Goal: Communication & Community: Ask a question

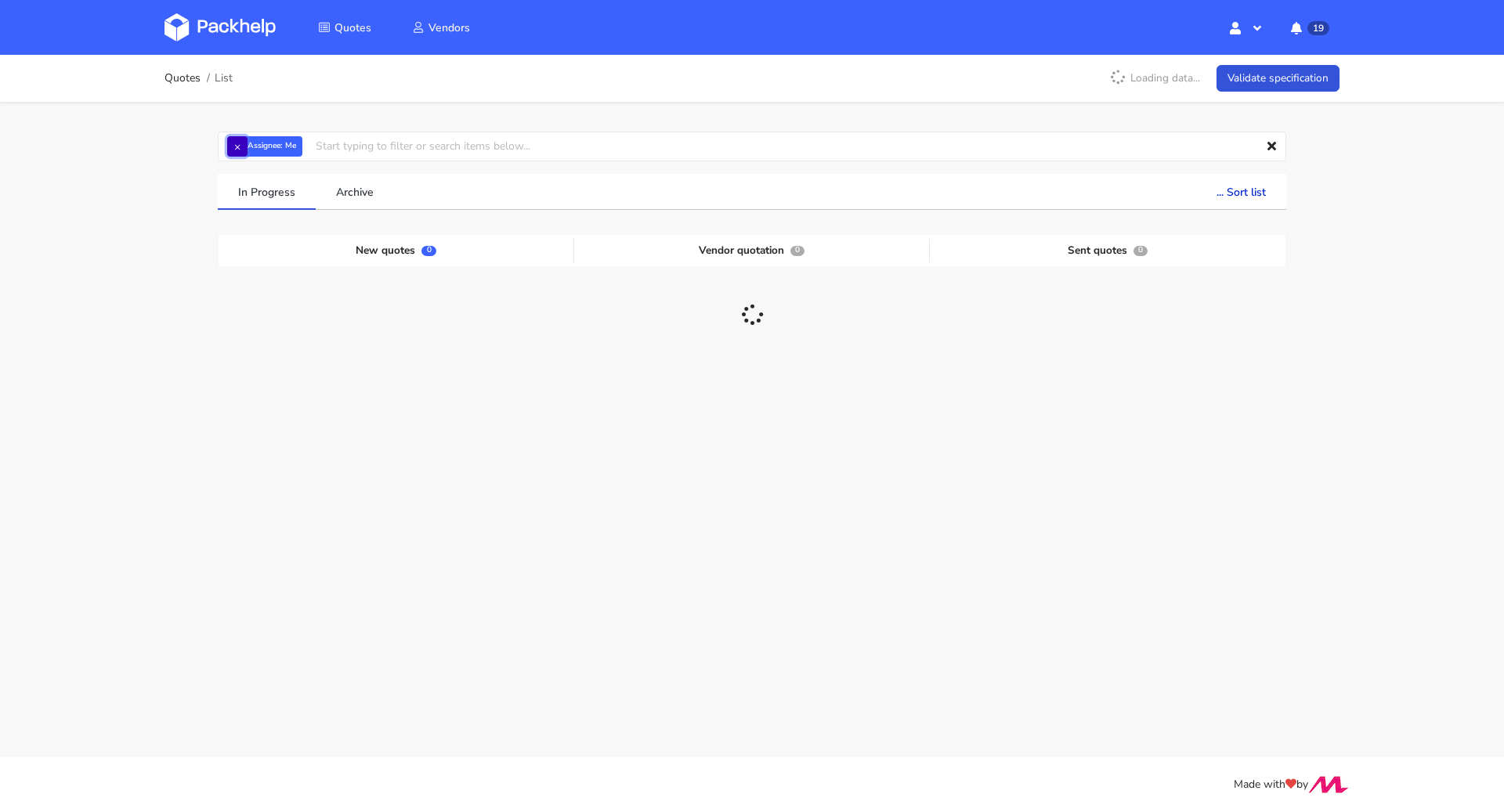
click at [240, 147] on button "×" at bounding box center [237, 146] width 21 height 21
click at [244, 146] on input "text" at bounding box center [752, 146] width 1068 height 30
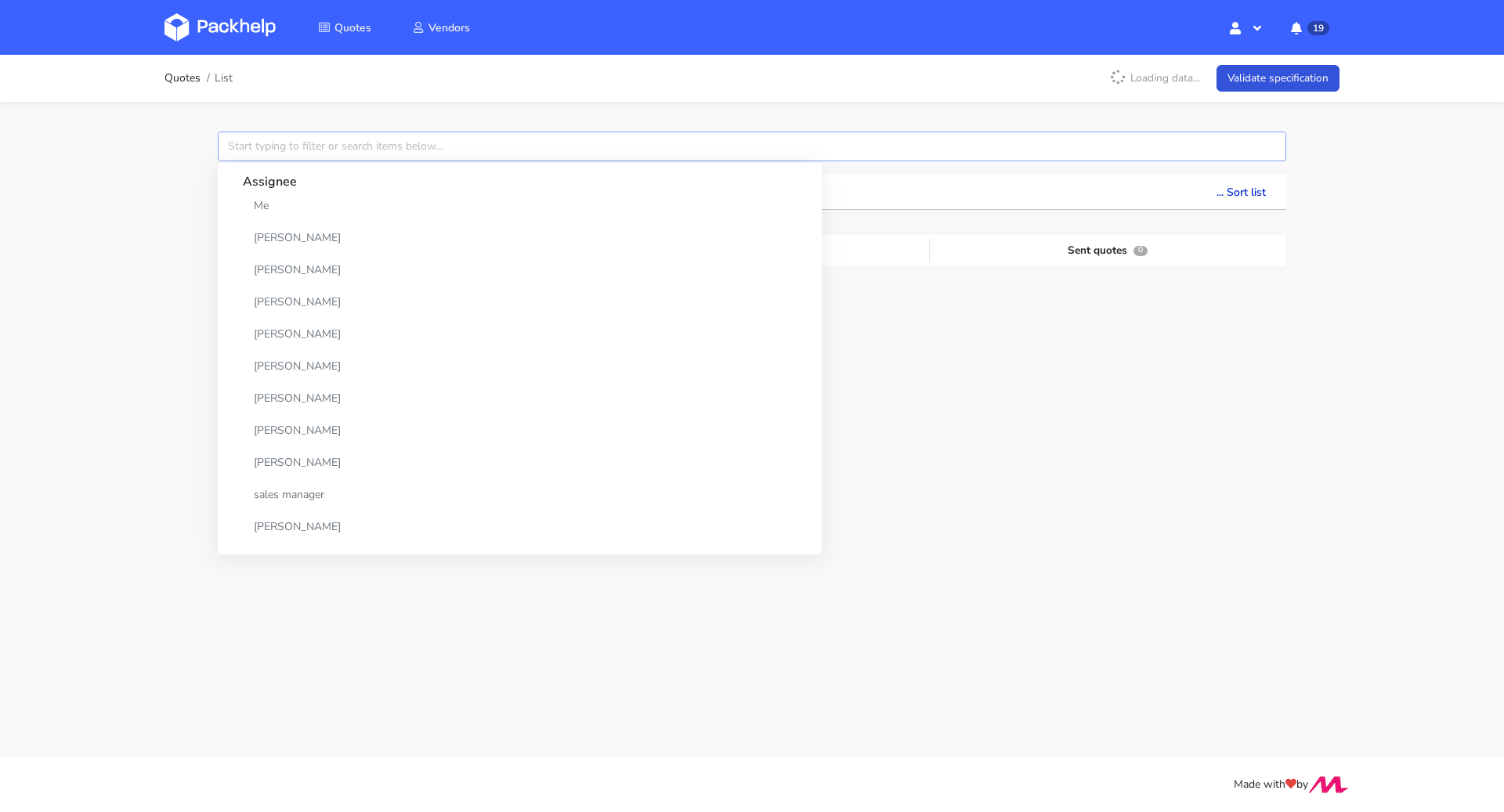
paste input "CBGT"
type input "CBGT"
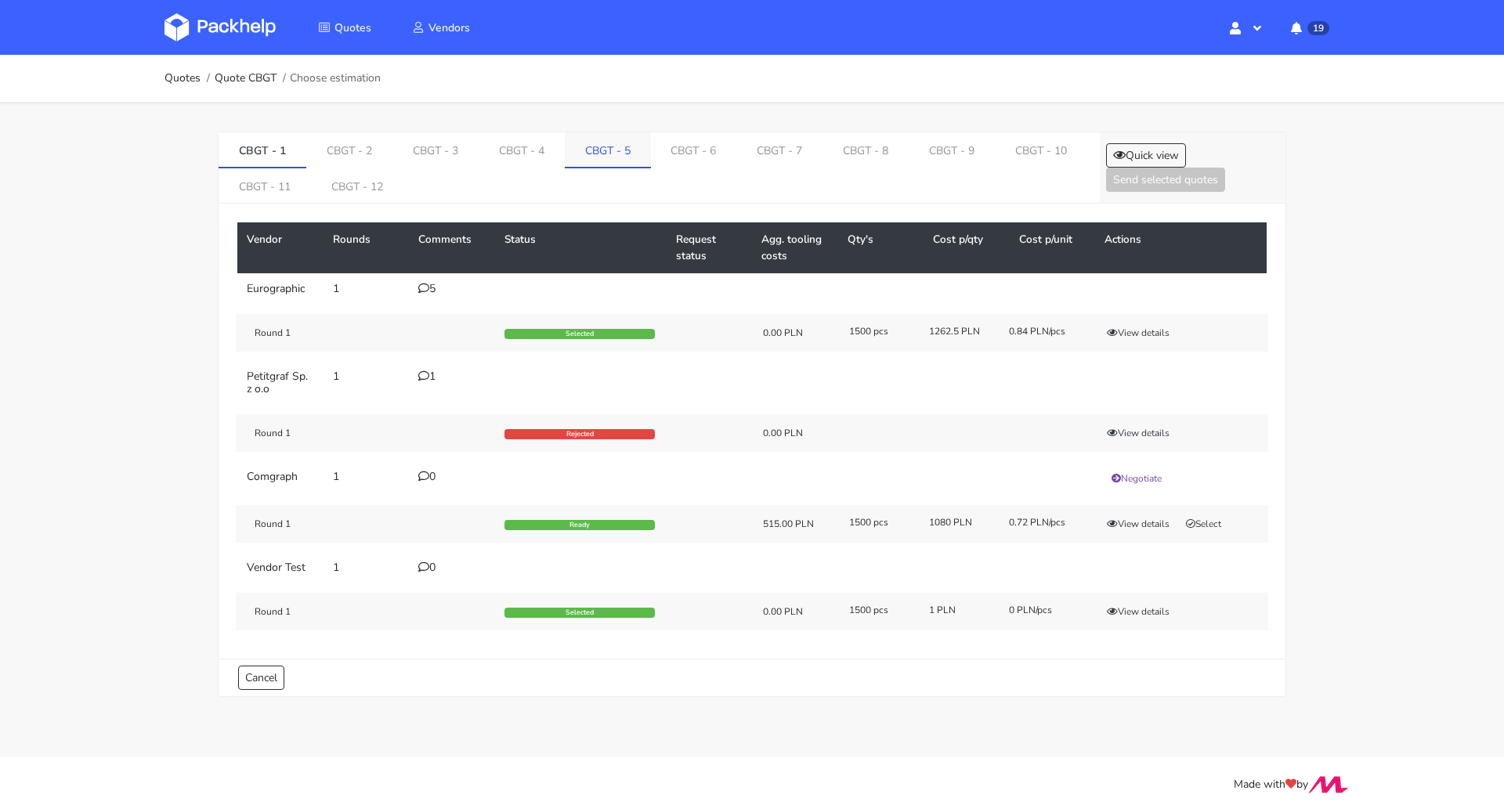
click at [575, 149] on link "CBGT - 5" at bounding box center [608, 150] width 86 height 34
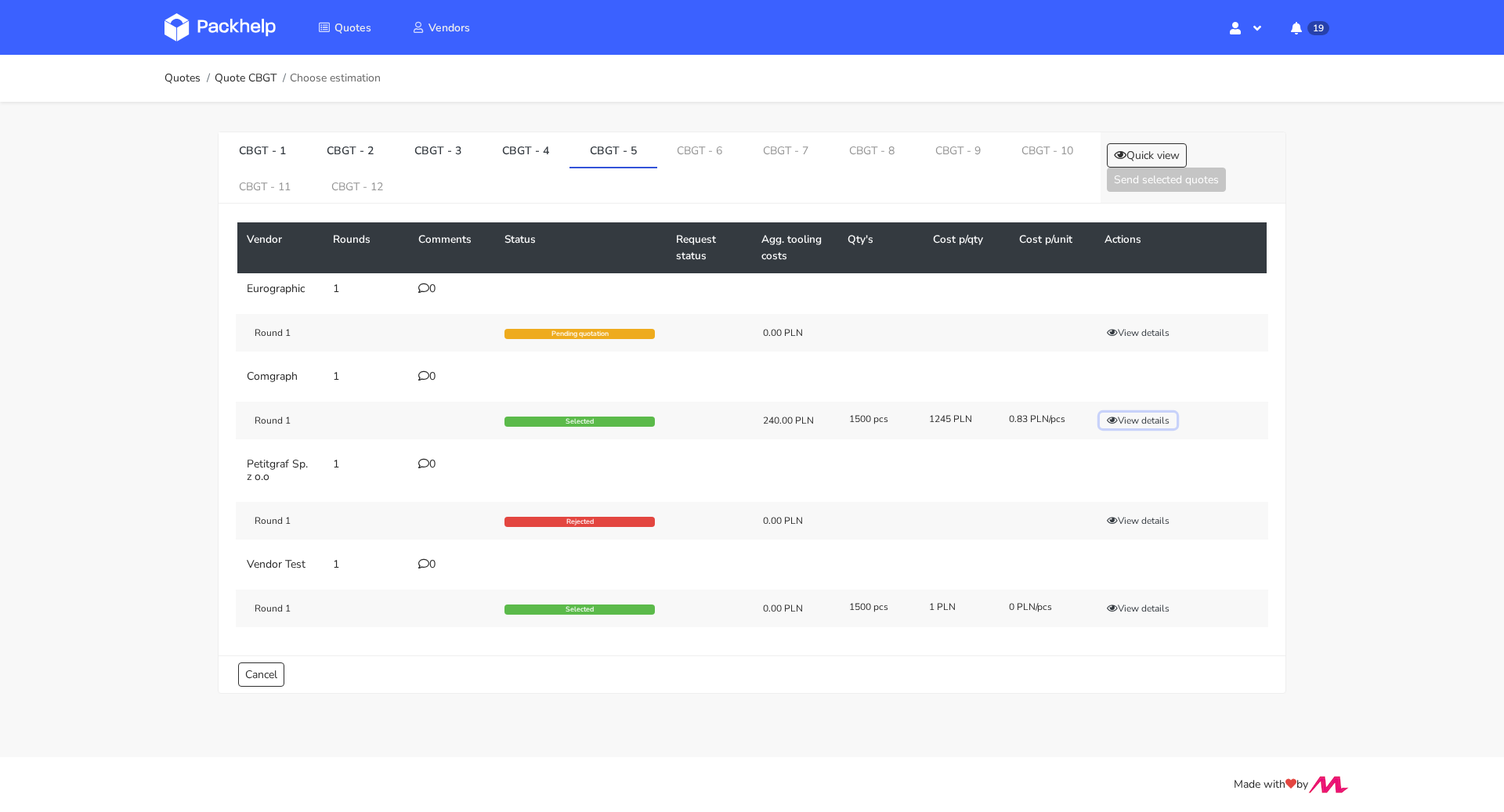
click at [1144, 419] on button "View details" at bounding box center [1138, 420] width 77 height 15
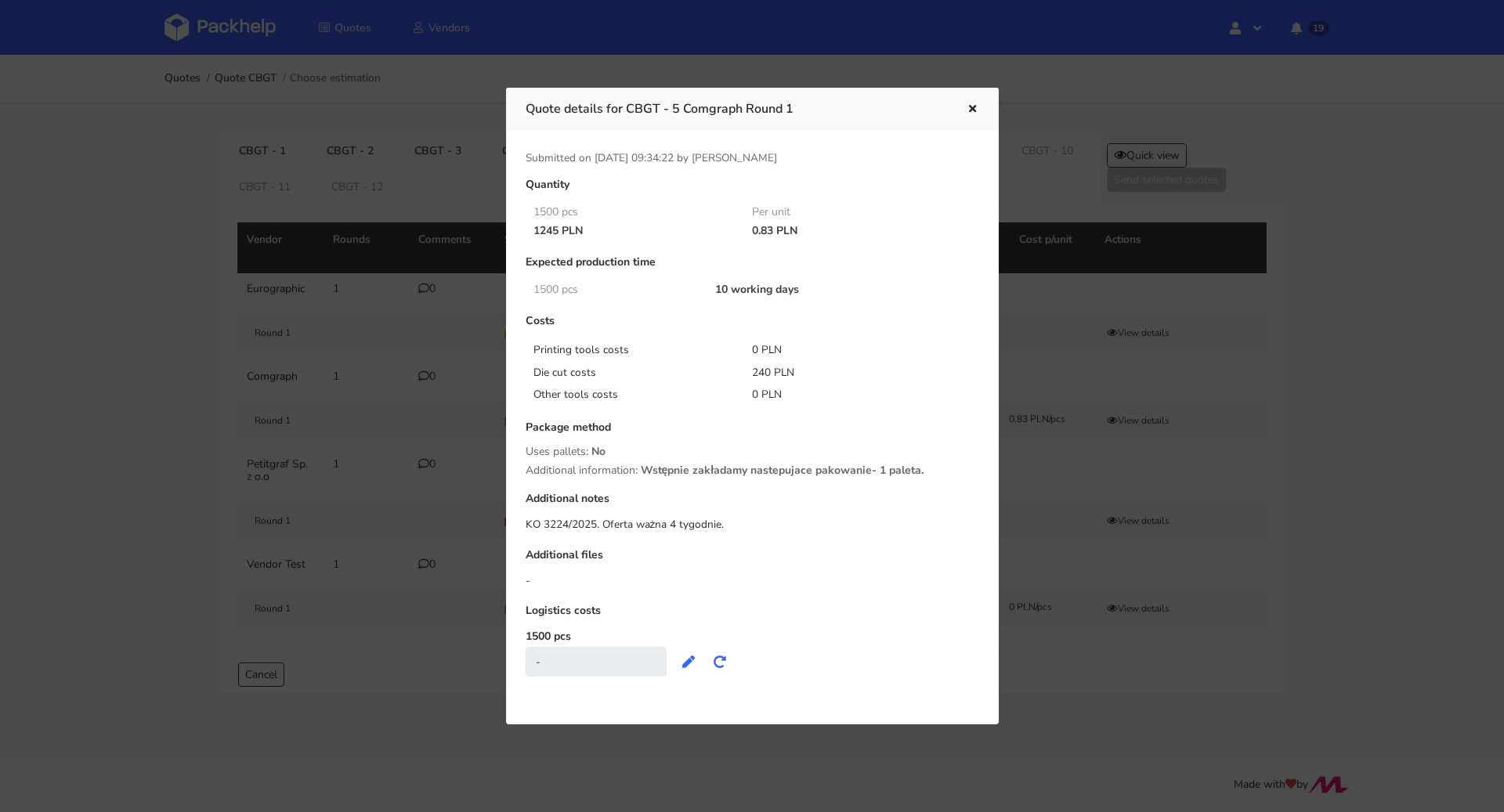
click at [966, 109] on icon "button" at bounding box center [972, 110] width 14 height 11
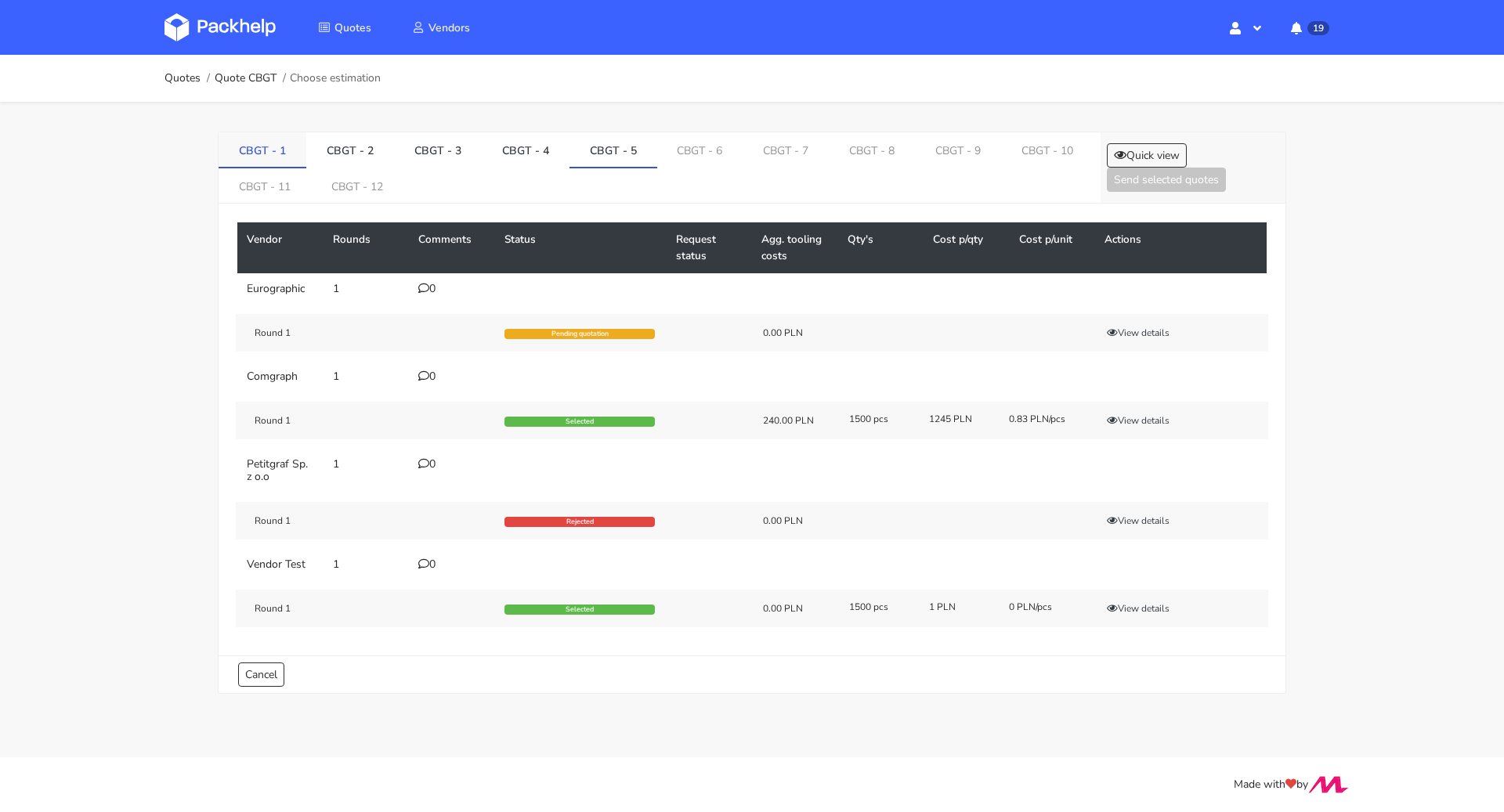
click at [247, 134] on link "CBGT - 1" at bounding box center [262, 150] width 88 height 34
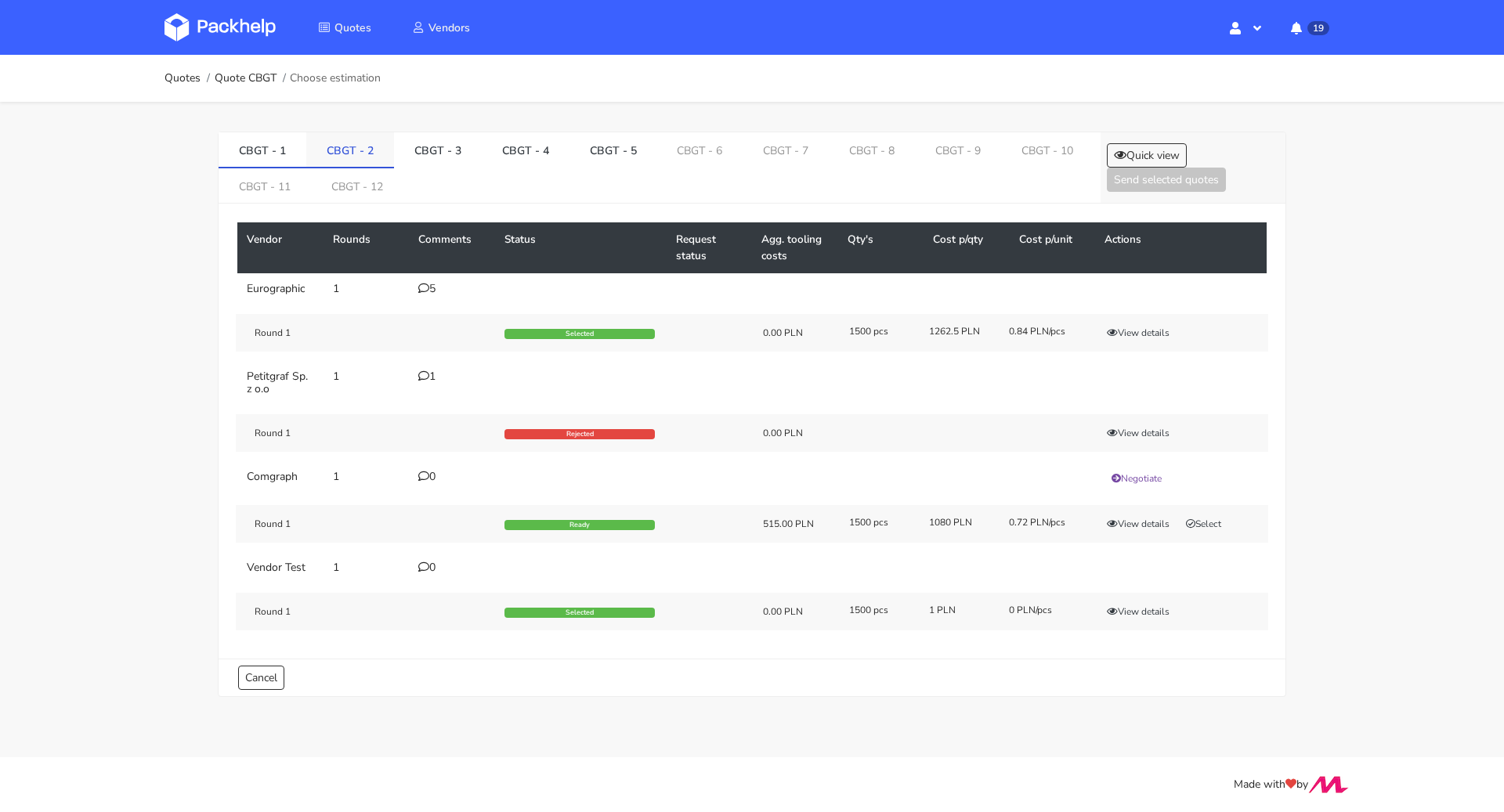
click at [373, 161] on link "CBGT - 2" at bounding box center [350, 150] width 88 height 34
click at [429, 471] on icon at bounding box center [424, 476] width 11 height 11
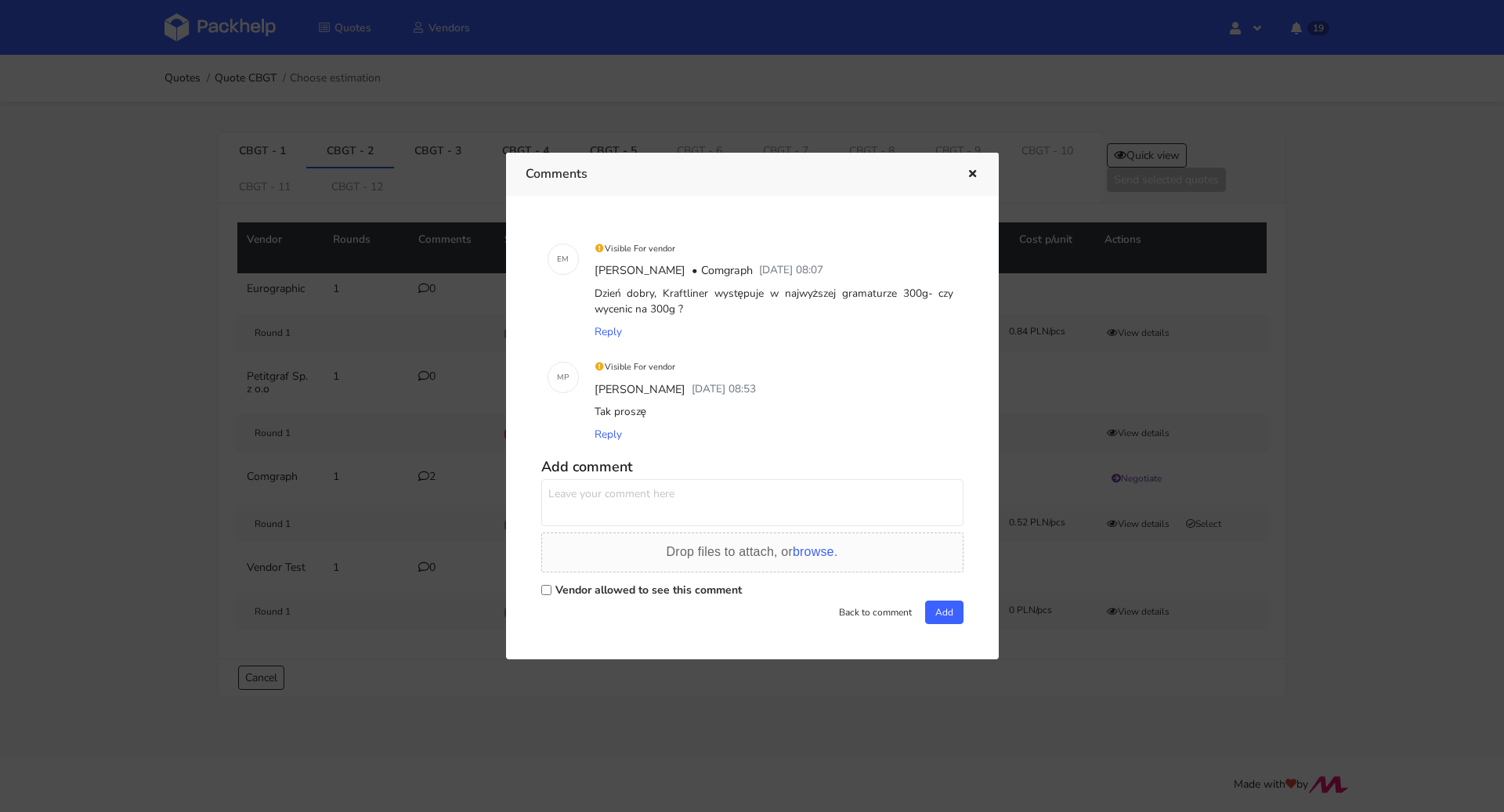
click at [113, 467] on div at bounding box center [752, 406] width 1504 height 812
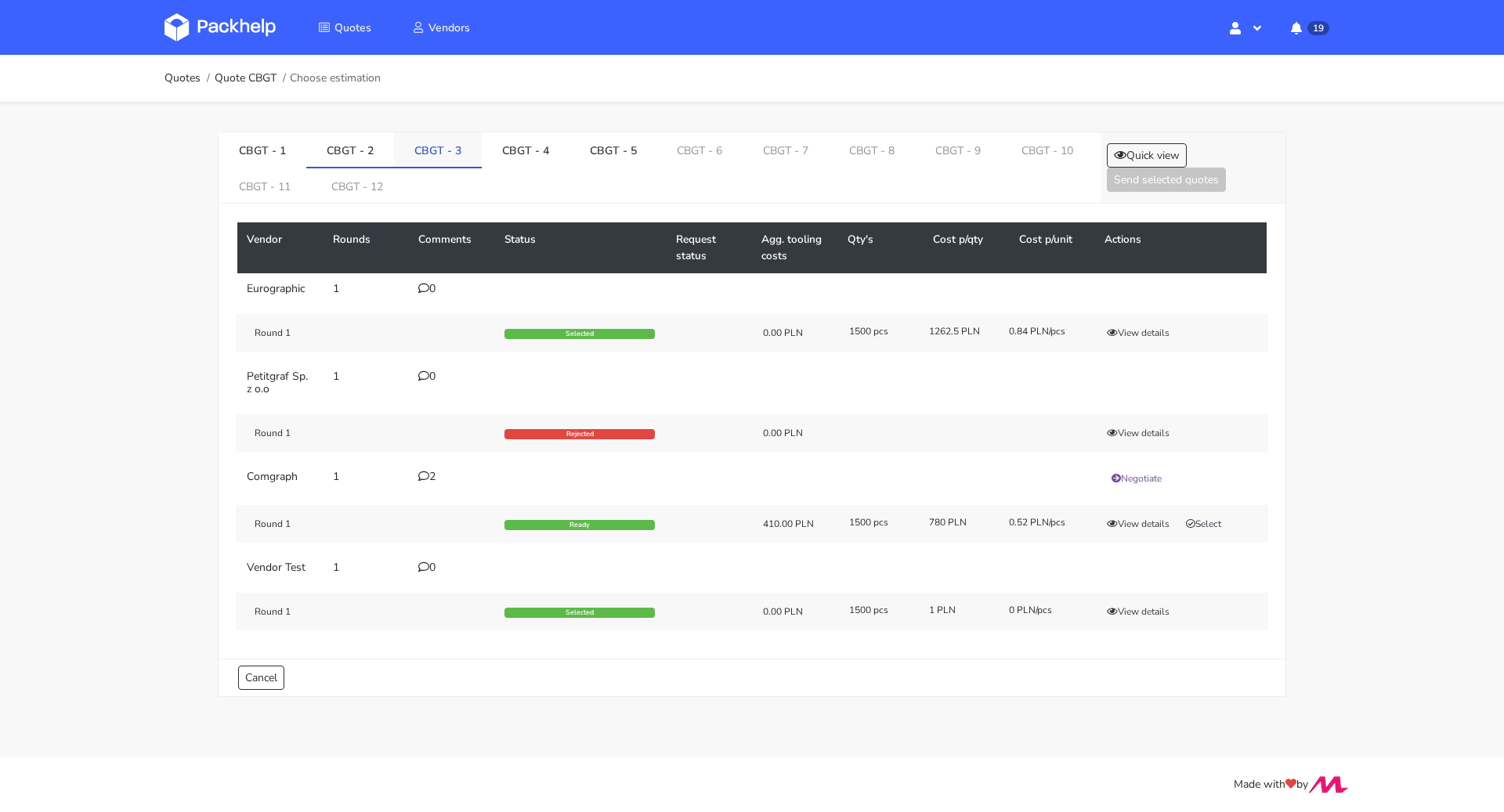
click at [424, 143] on link "CBGT - 3" at bounding box center [437, 150] width 88 height 34
click at [514, 153] on link "CBGT - 4" at bounding box center [526, 150] width 88 height 34
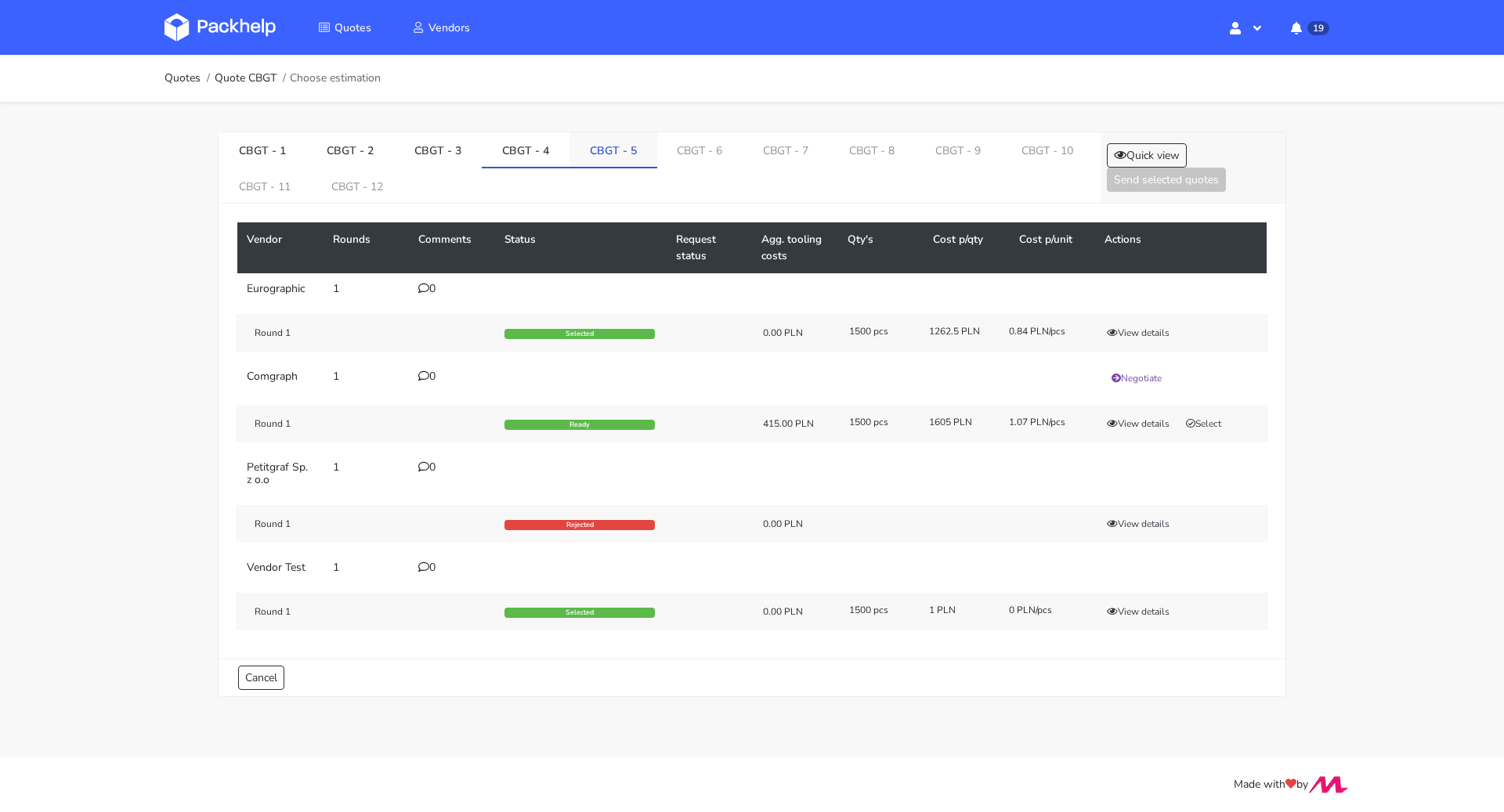
click at [616, 152] on link "CBGT - 5" at bounding box center [613, 150] width 88 height 34
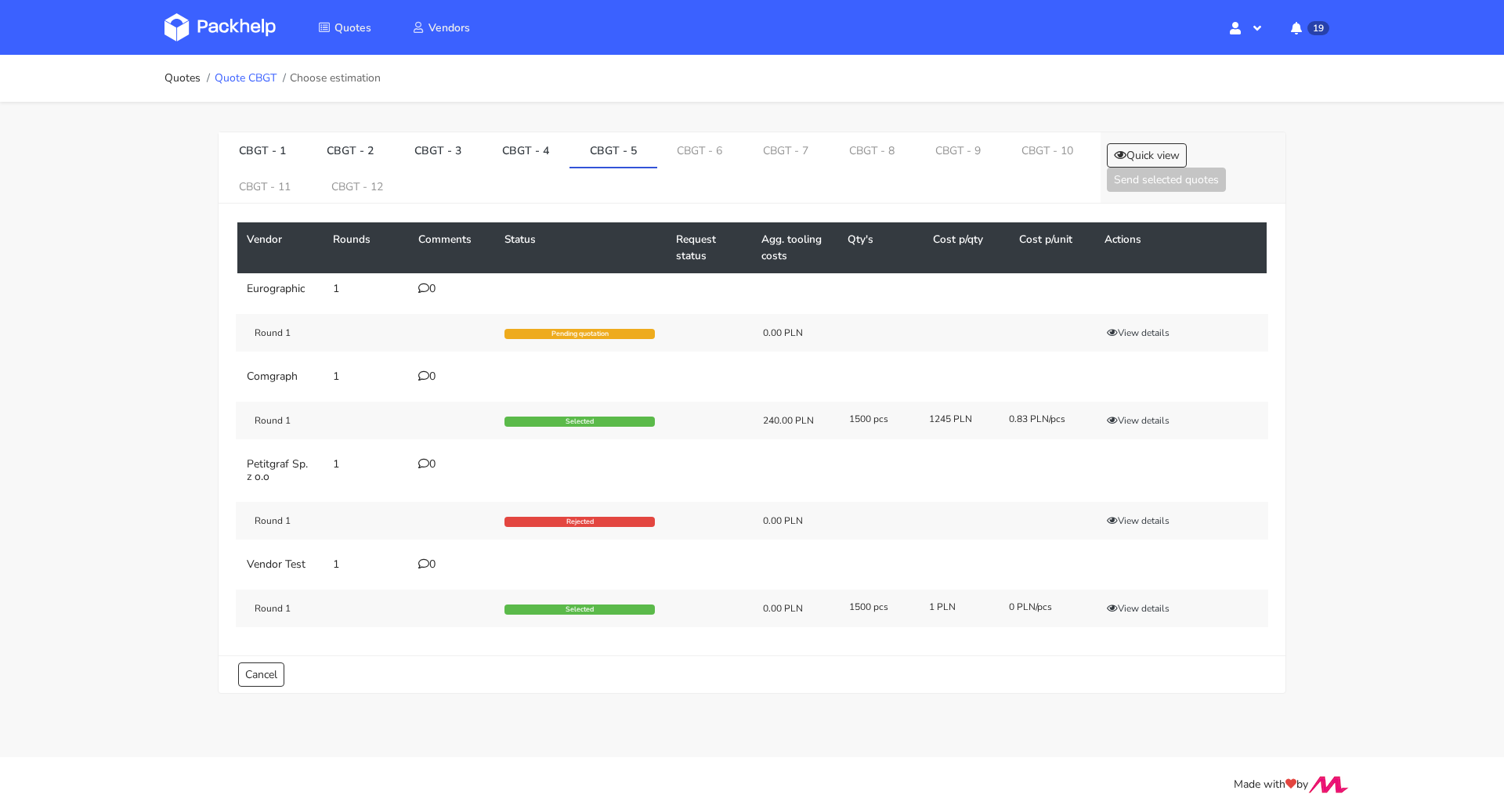
click at [258, 79] on link "Quote CBGT" at bounding box center [246, 78] width 62 height 13
click at [663, 151] on link "CBGT - 6" at bounding box center [700, 150] width 86 height 34
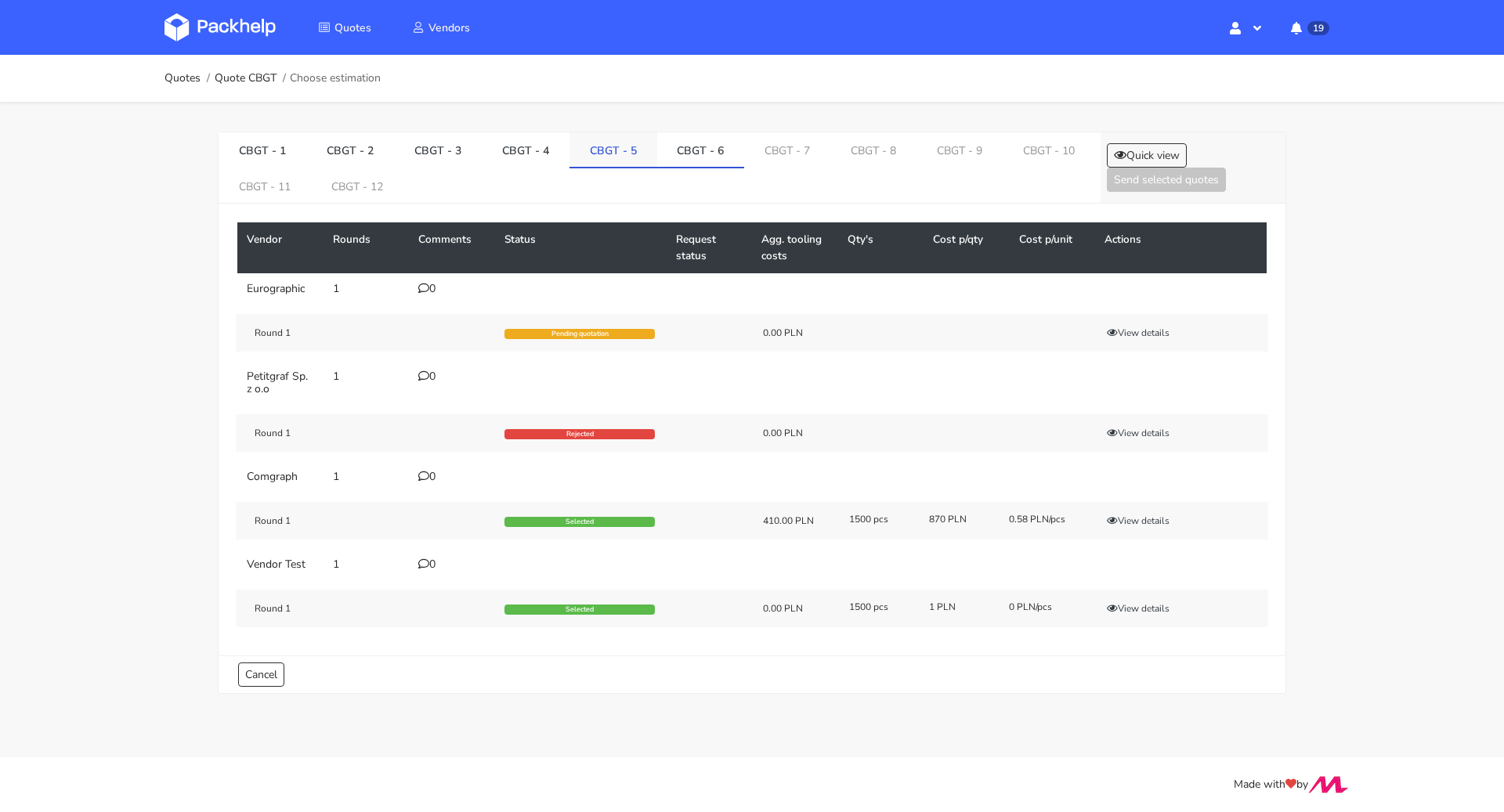
click at [614, 163] on link "CBGT - 5" at bounding box center [613, 150] width 88 height 34
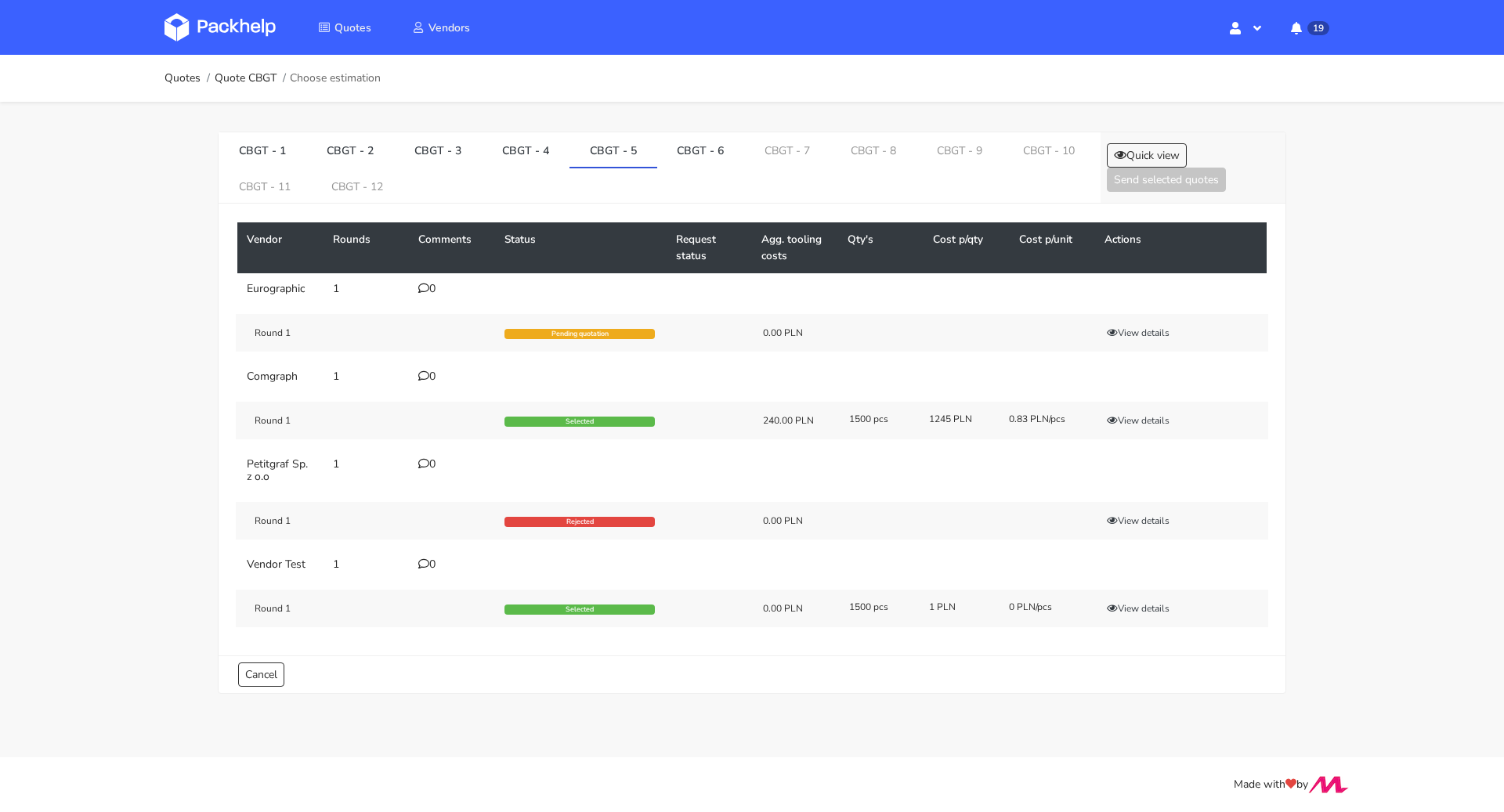
click at [1150, 426] on div "Round 1 Selected 240.00 PLN 1500 pcs 1245 PLN 0.83 PLN/pcs View details" at bounding box center [752, 421] width 1032 height 38
click at [1155, 420] on button "View details" at bounding box center [1138, 420] width 77 height 15
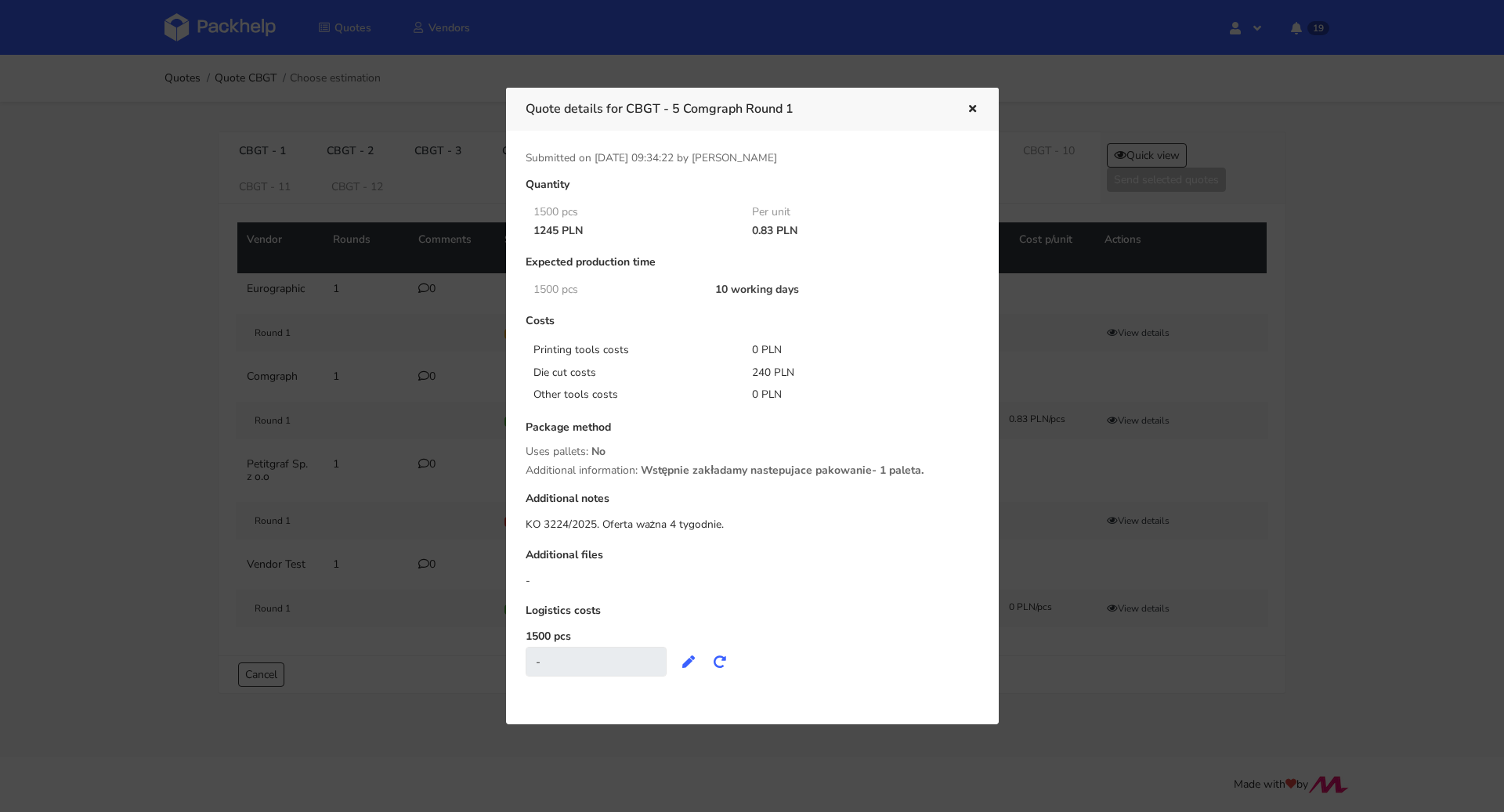
click at [1323, 415] on div at bounding box center [752, 406] width 1504 height 812
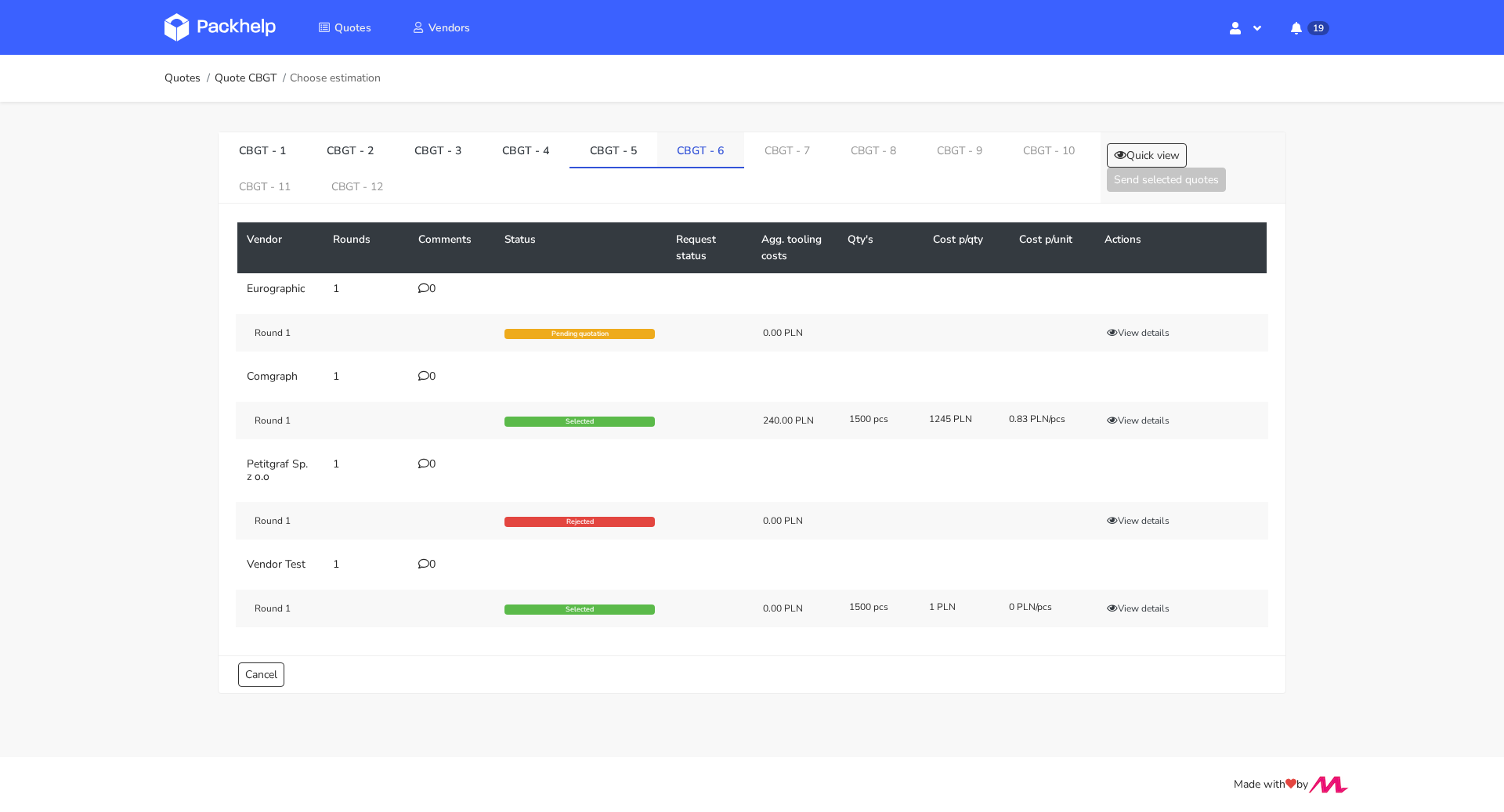
click at [688, 147] on link "CBGT - 6" at bounding box center [701, 150] width 88 height 34
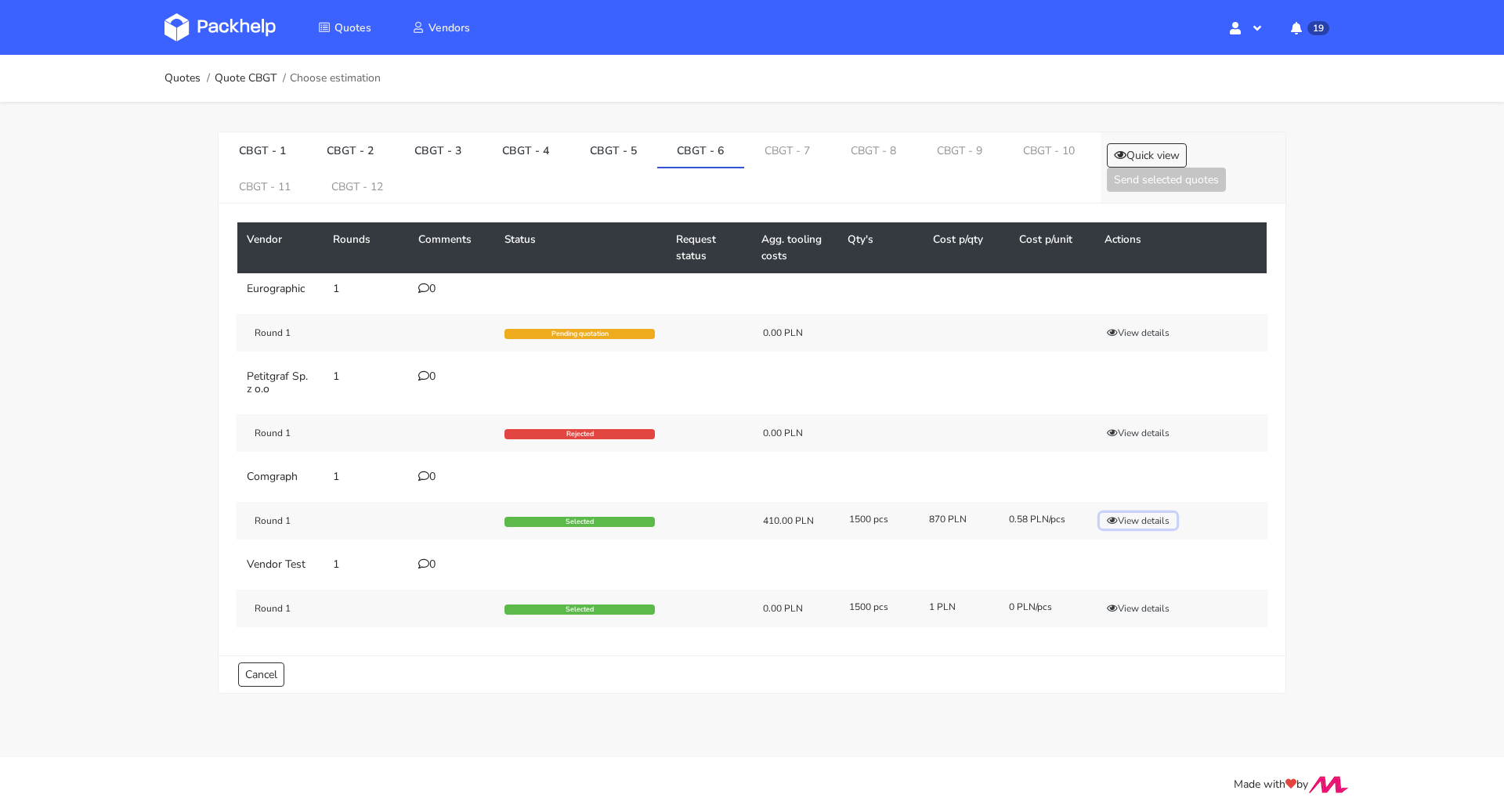
click at [1155, 515] on button "View details" at bounding box center [1138, 520] width 77 height 15
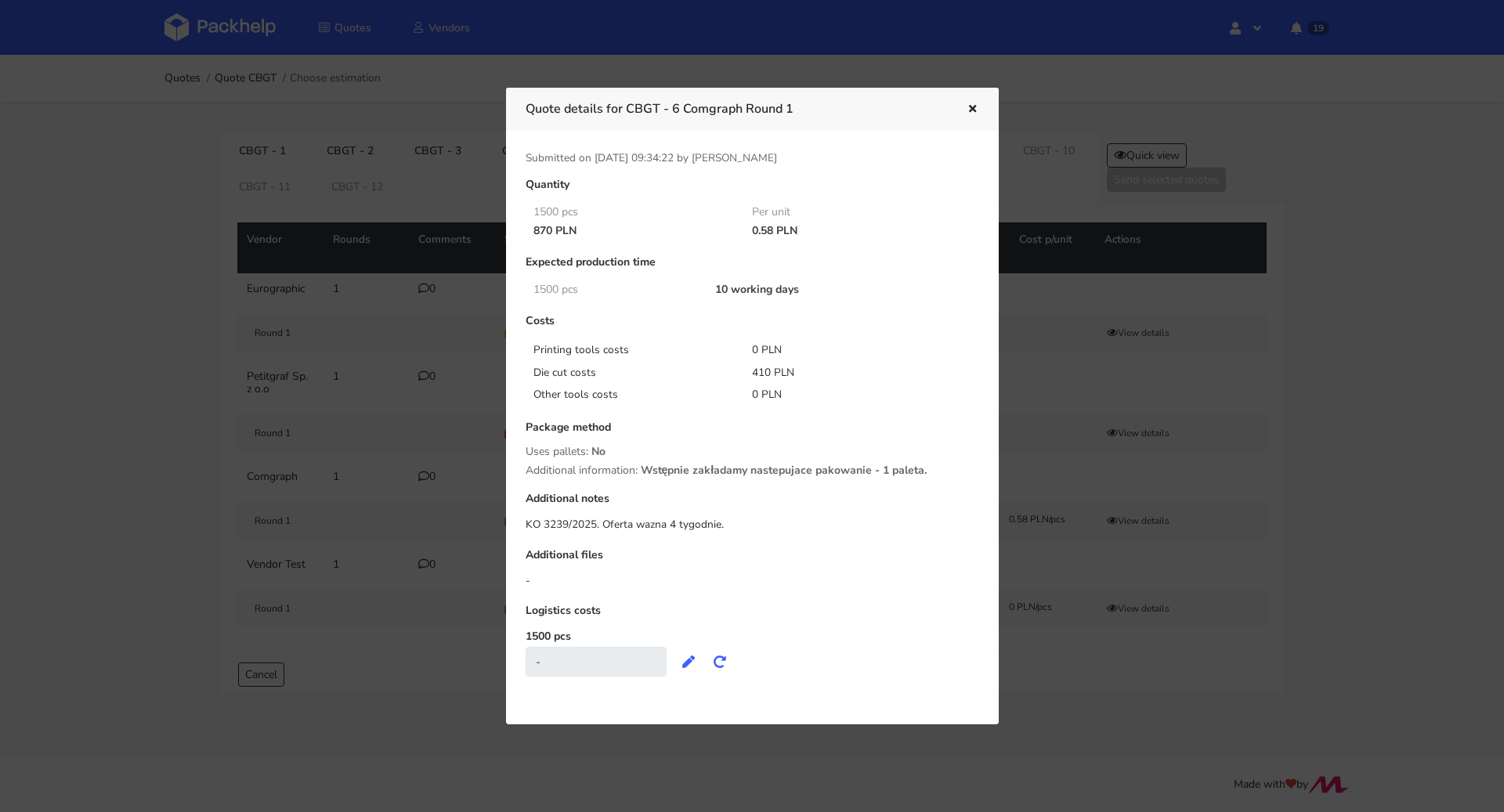
click at [1335, 404] on div at bounding box center [752, 406] width 1504 height 812
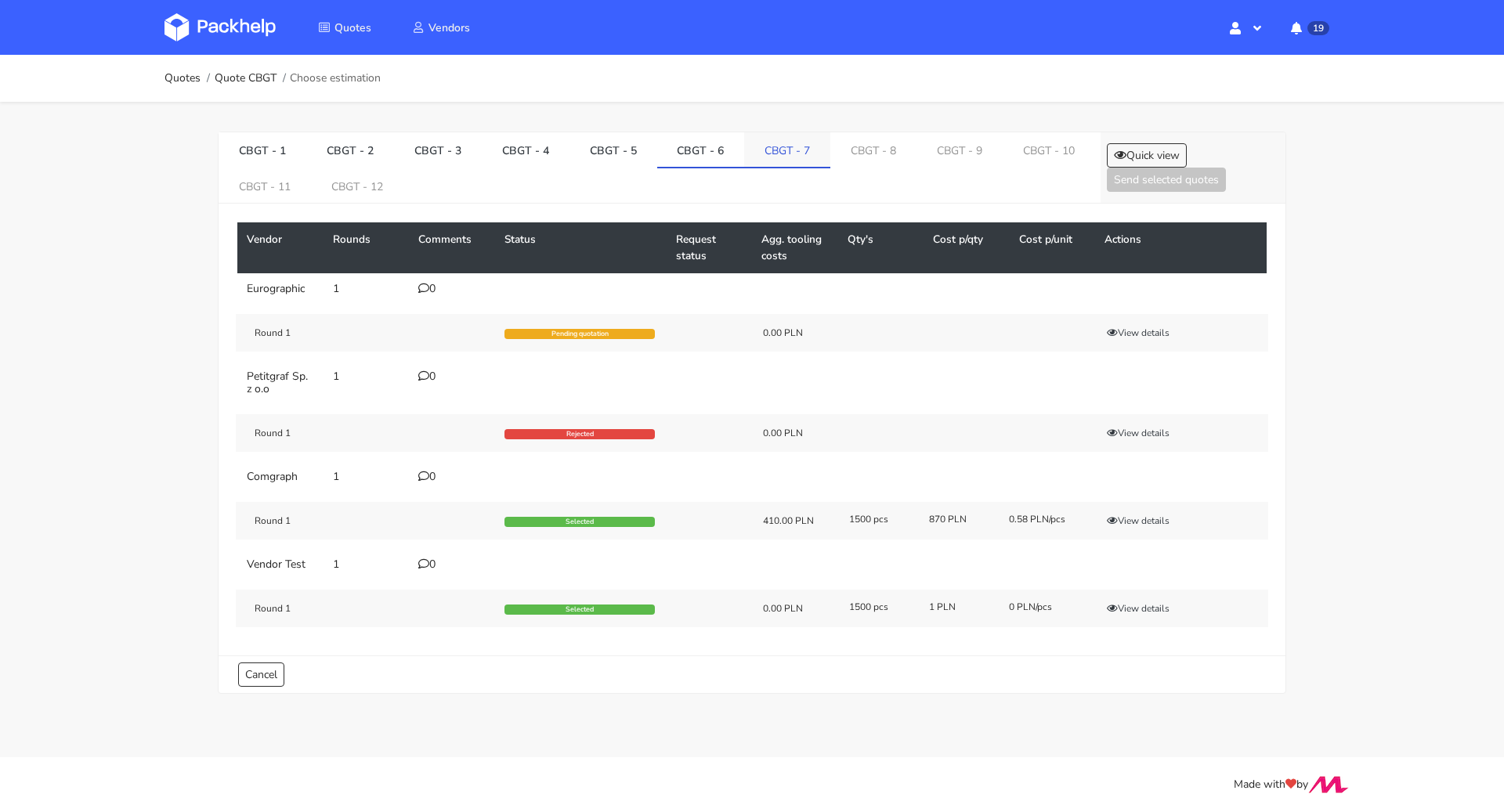
click at [793, 151] on link "CBGT - 7" at bounding box center [787, 150] width 86 height 34
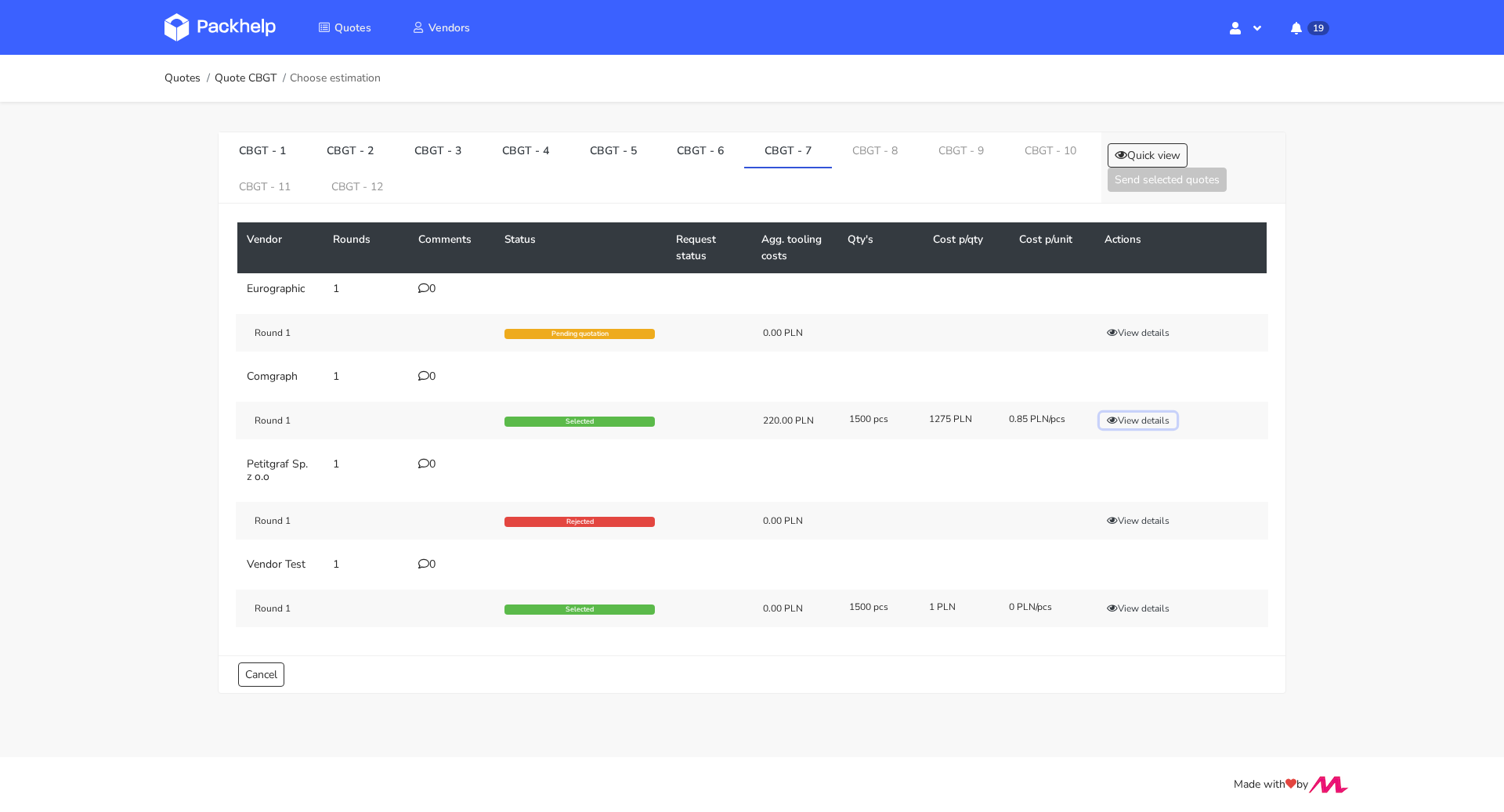
click at [1156, 414] on button "View details" at bounding box center [1138, 420] width 77 height 15
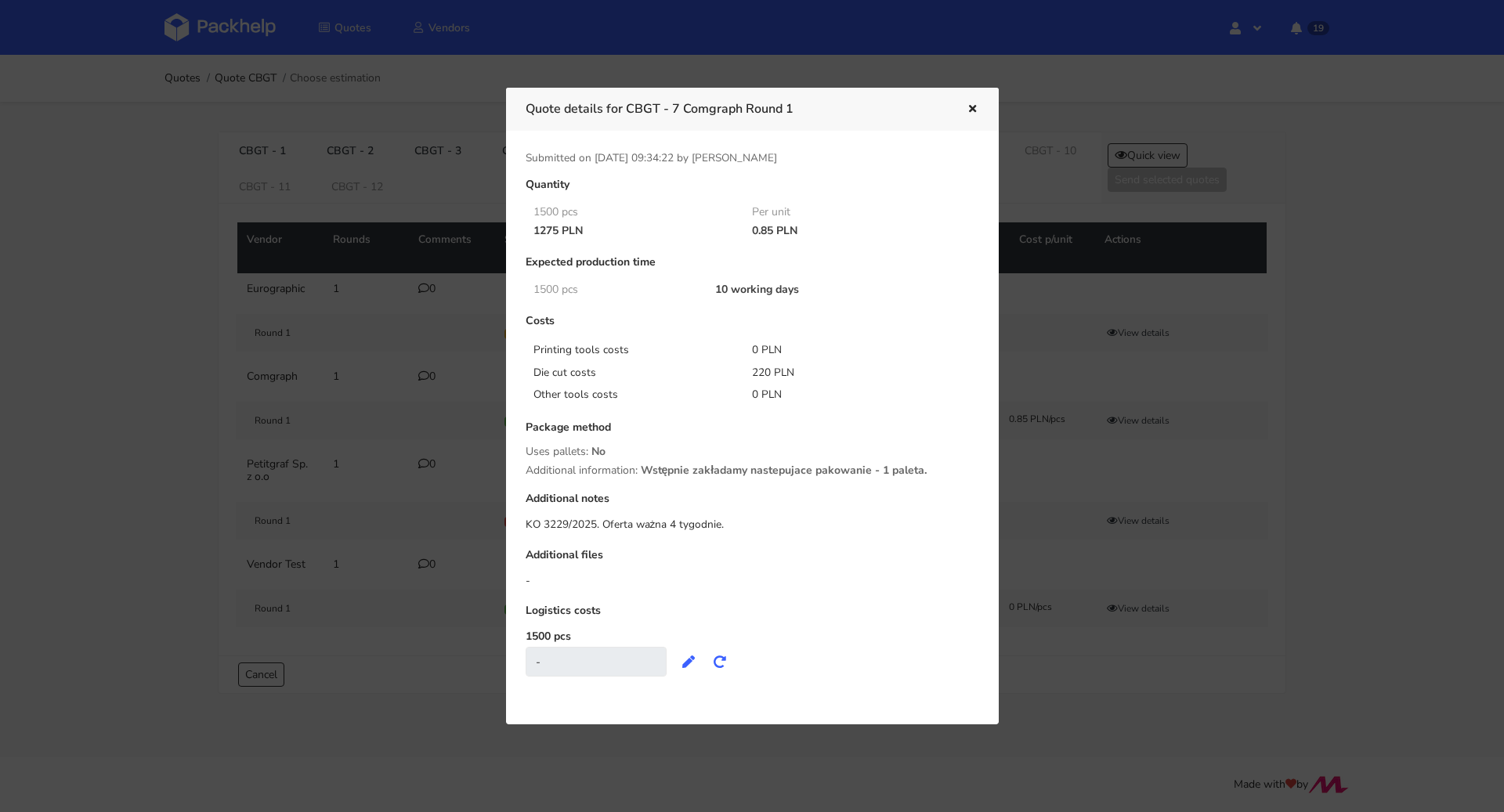
click at [1333, 414] on div at bounding box center [752, 406] width 1504 height 812
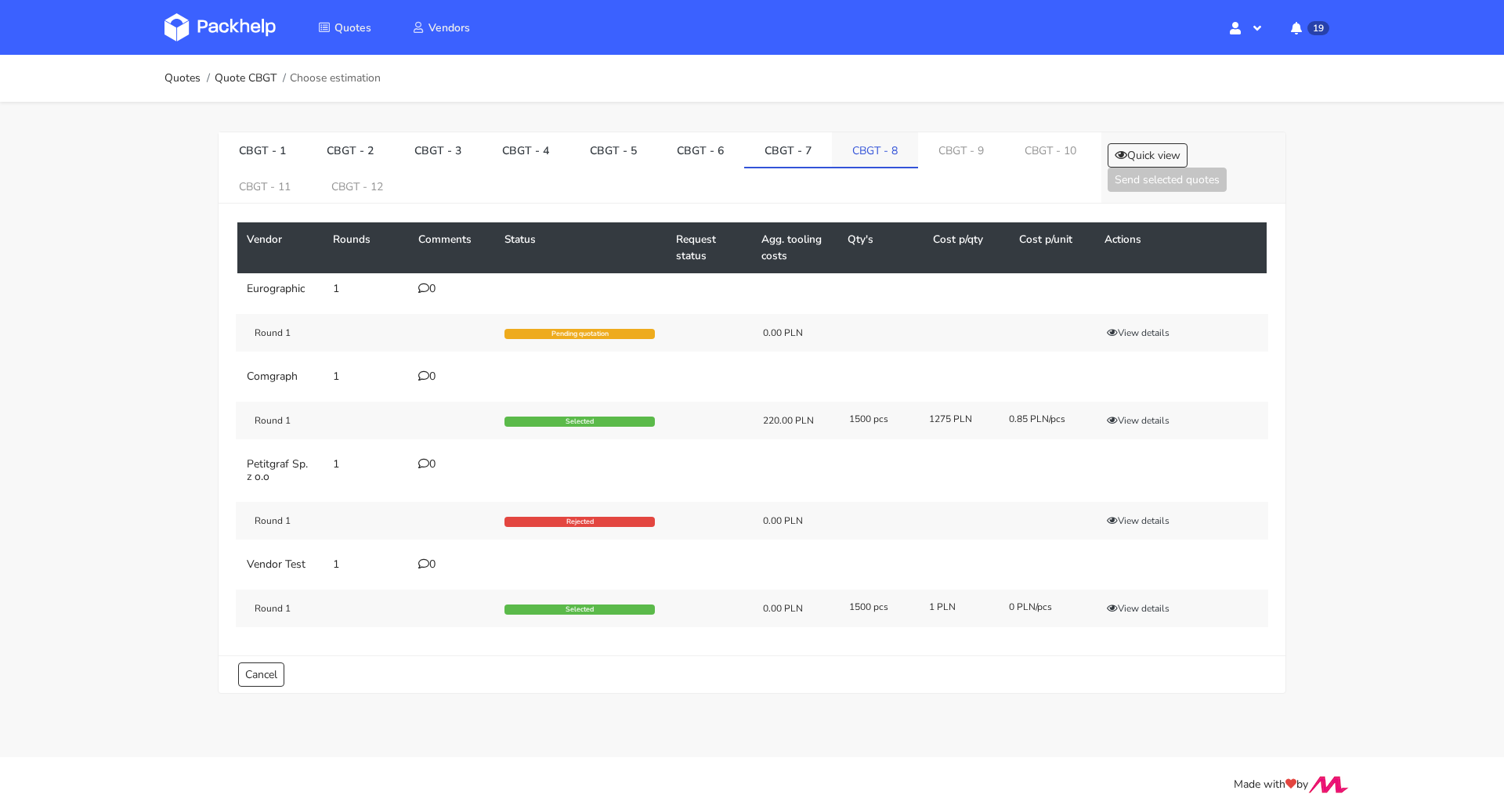
click at [832, 147] on link "CBGT - 8" at bounding box center [875, 150] width 86 height 34
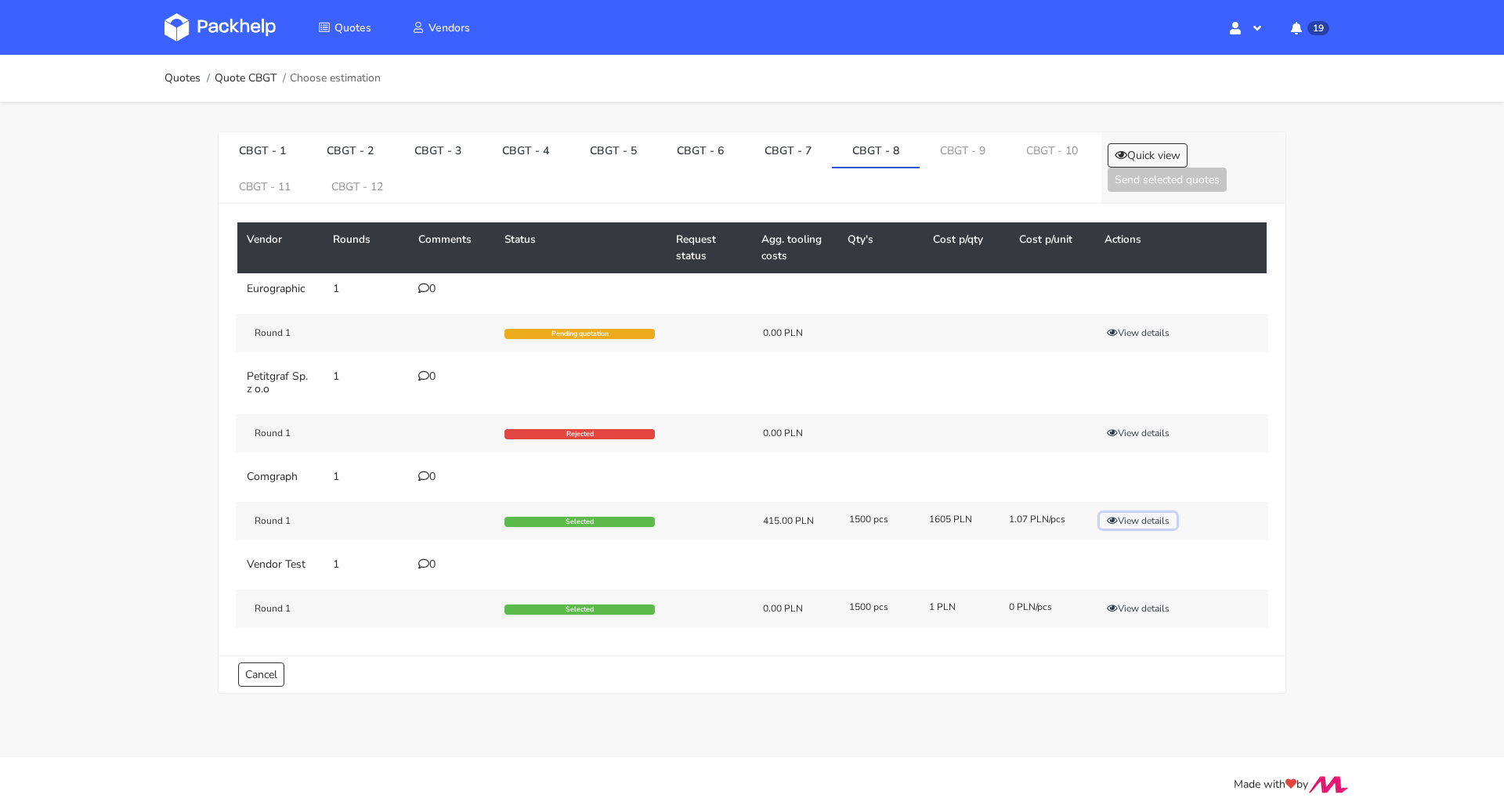
click at [1132, 513] on button "View details" at bounding box center [1138, 520] width 77 height 15
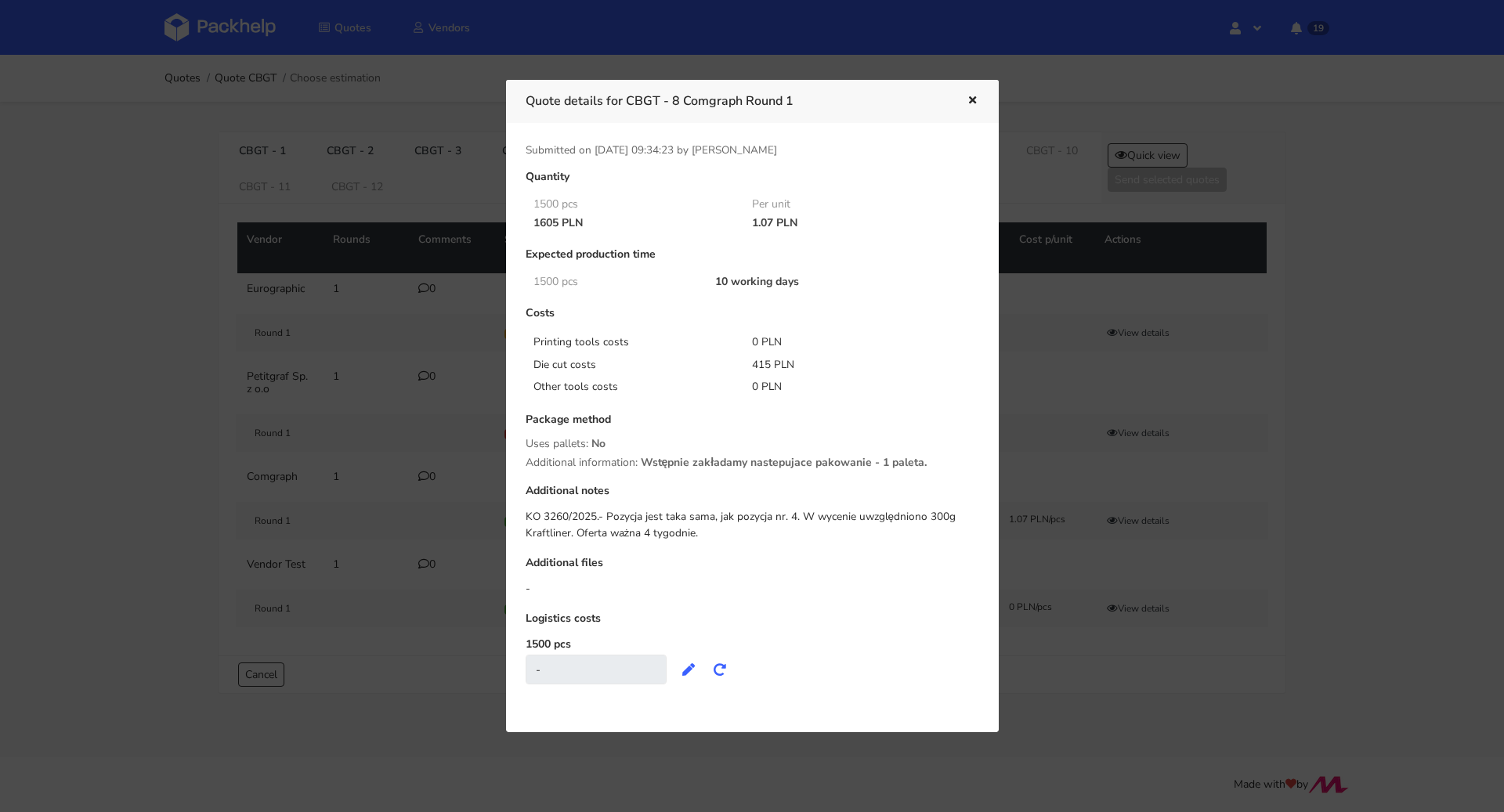
click at [1350, 429] on div at bounding box center [752, 406] width 1504 height 812
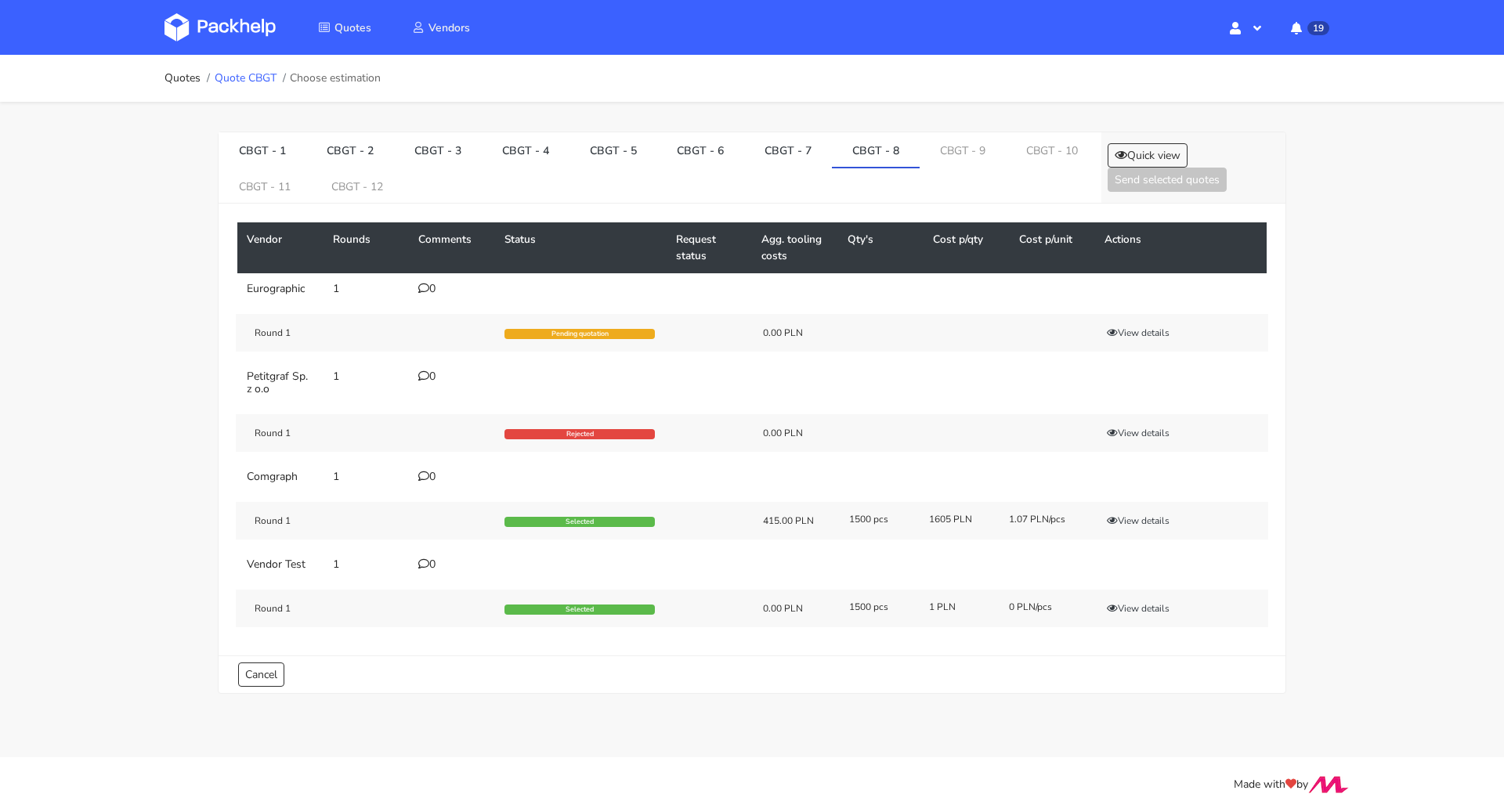
click at [236, 73] on link "Quote CBGT" at bounding box center [246, 78] width 62 height 13
click at [938, 145] on link "CBGT - 9" at bounding box center [962, 150] width 86 height 34
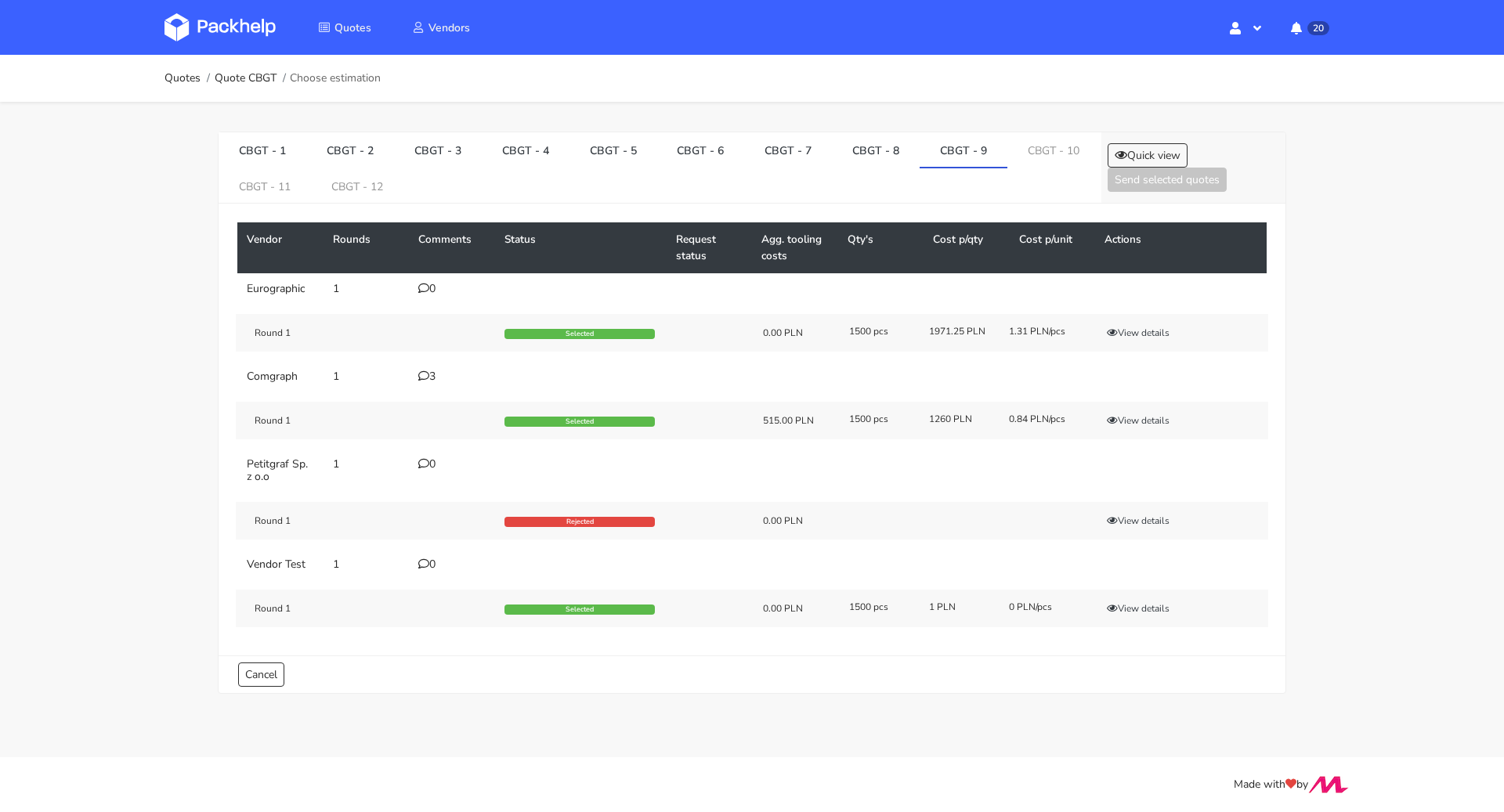
click at [425, 378] on icon at bounding box center [424, 376] width 11 height 11
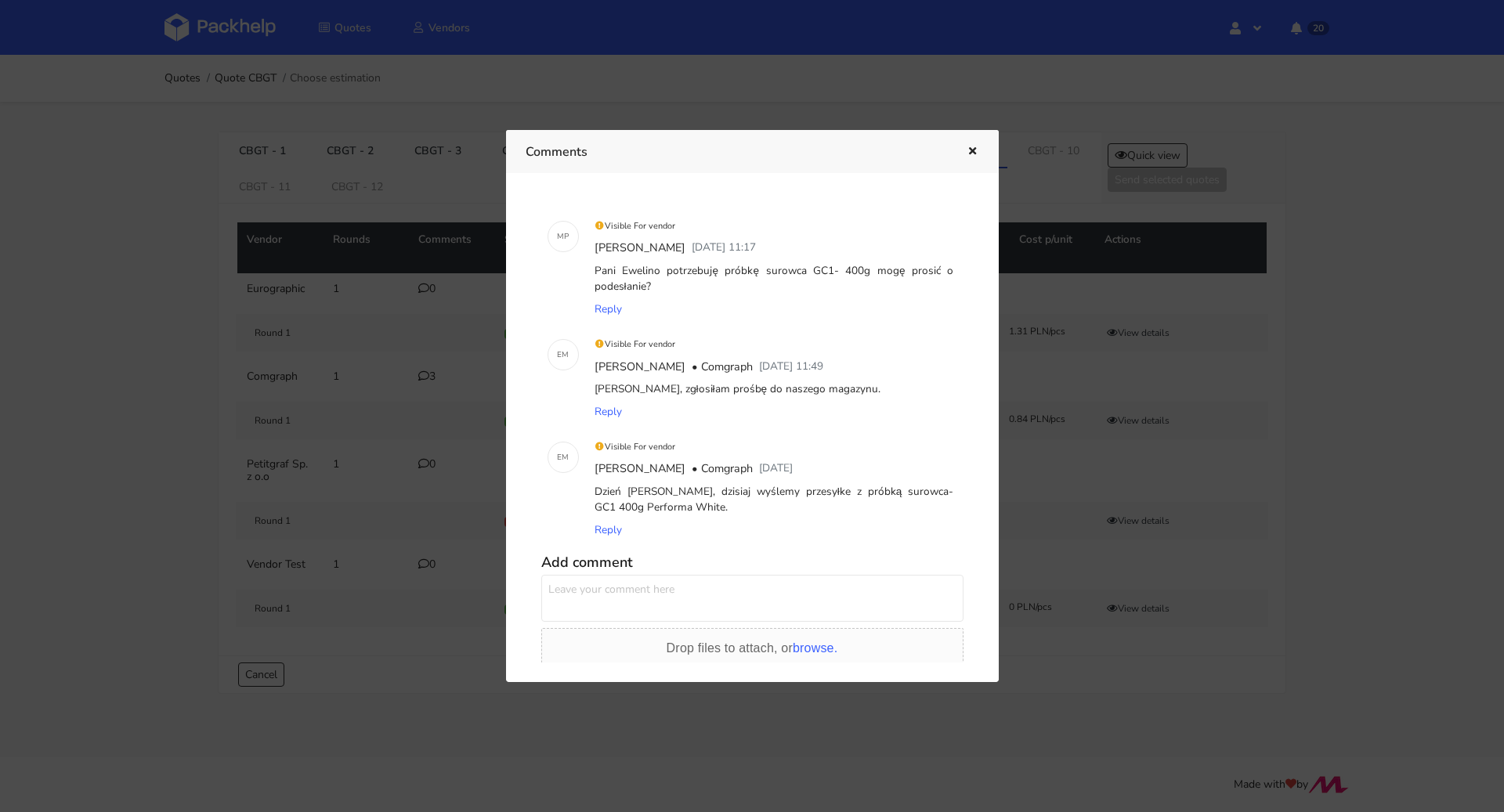
click at [975, 157] on button "button" at bounding box center [971, 152] width 17 height 21
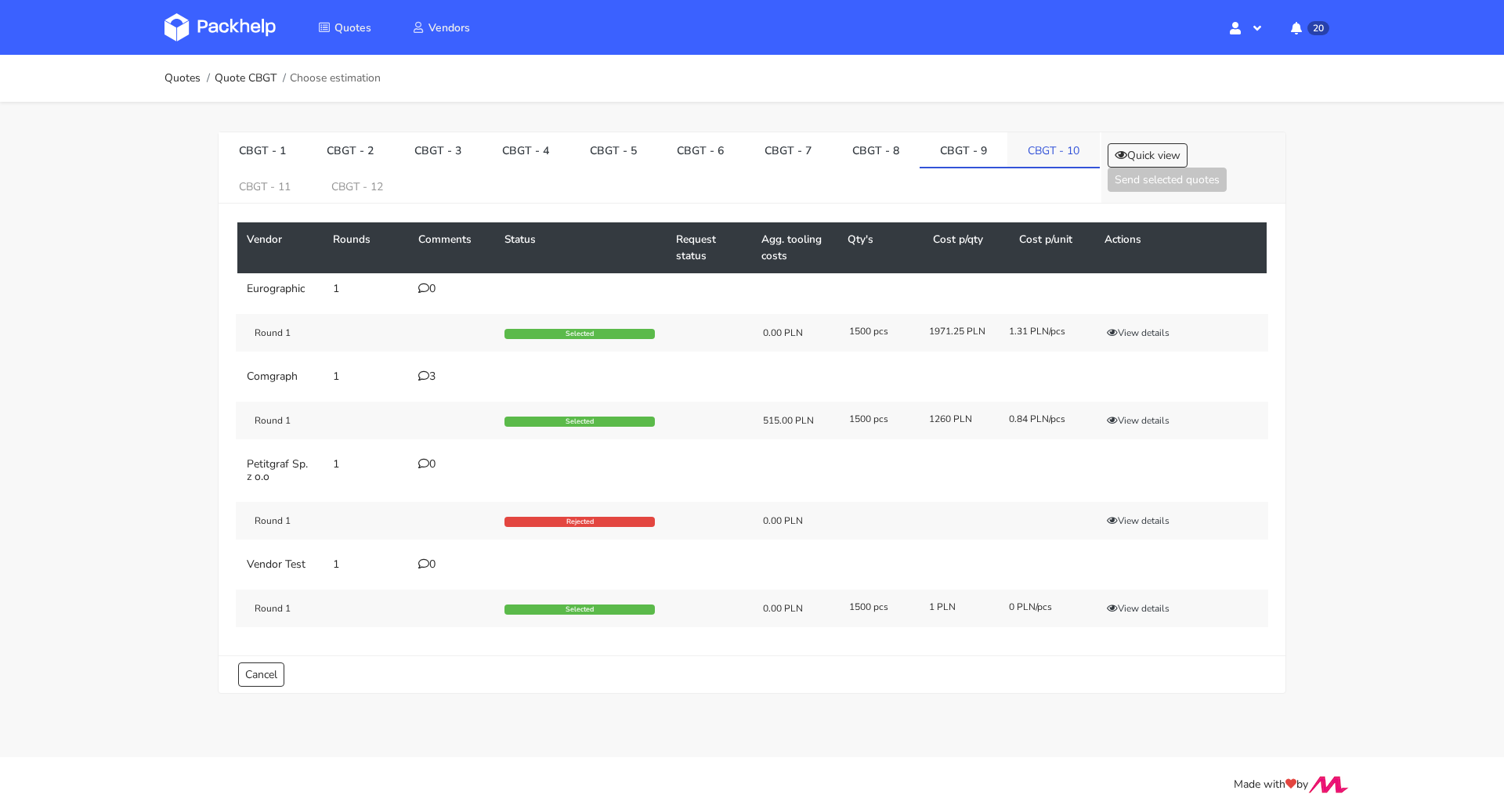
click at [1021, 147] on link "CBGT - 10" at bounding box center [1054, 150] width 92 height 34
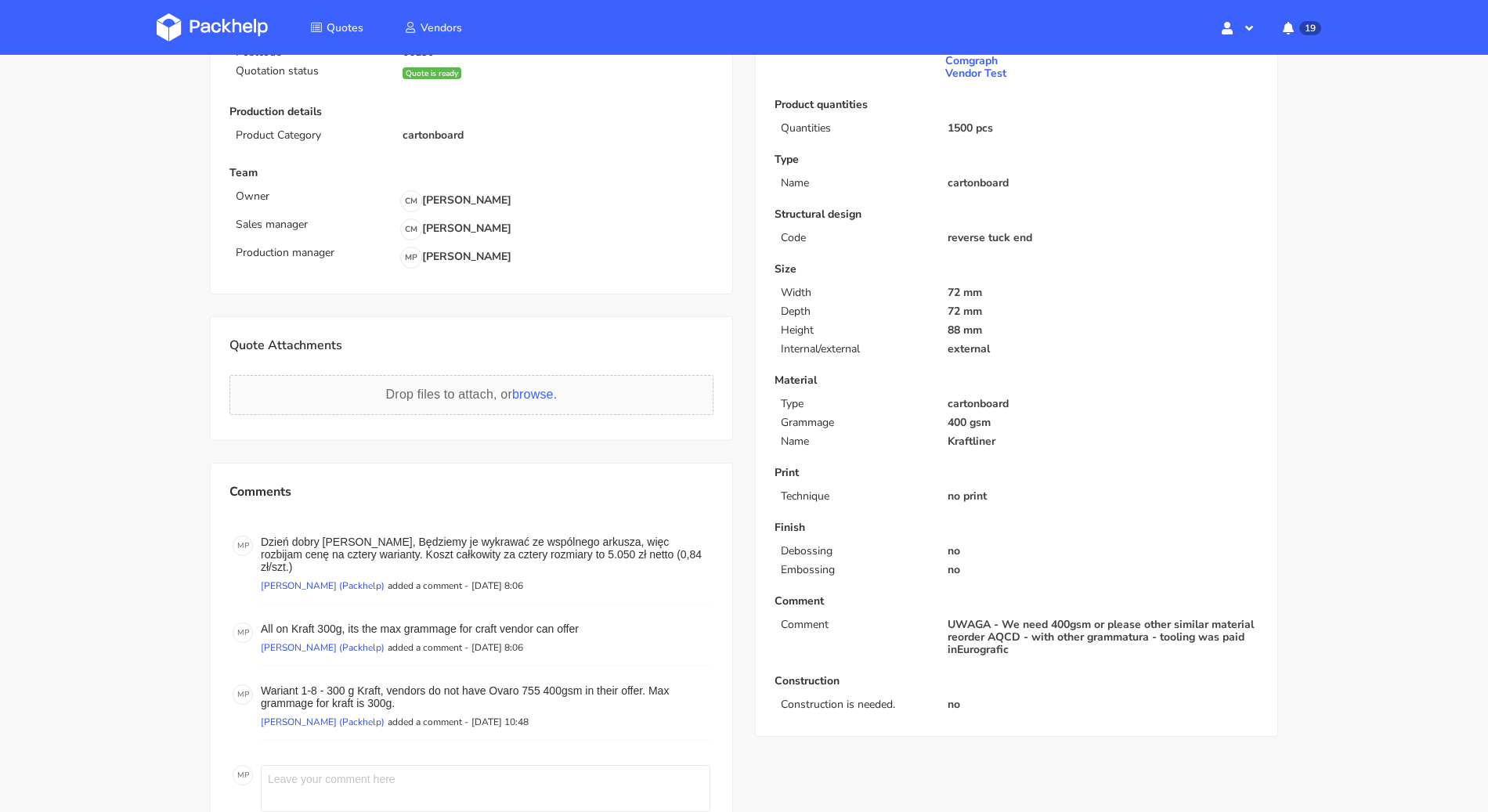
scroll to position [337, 0]
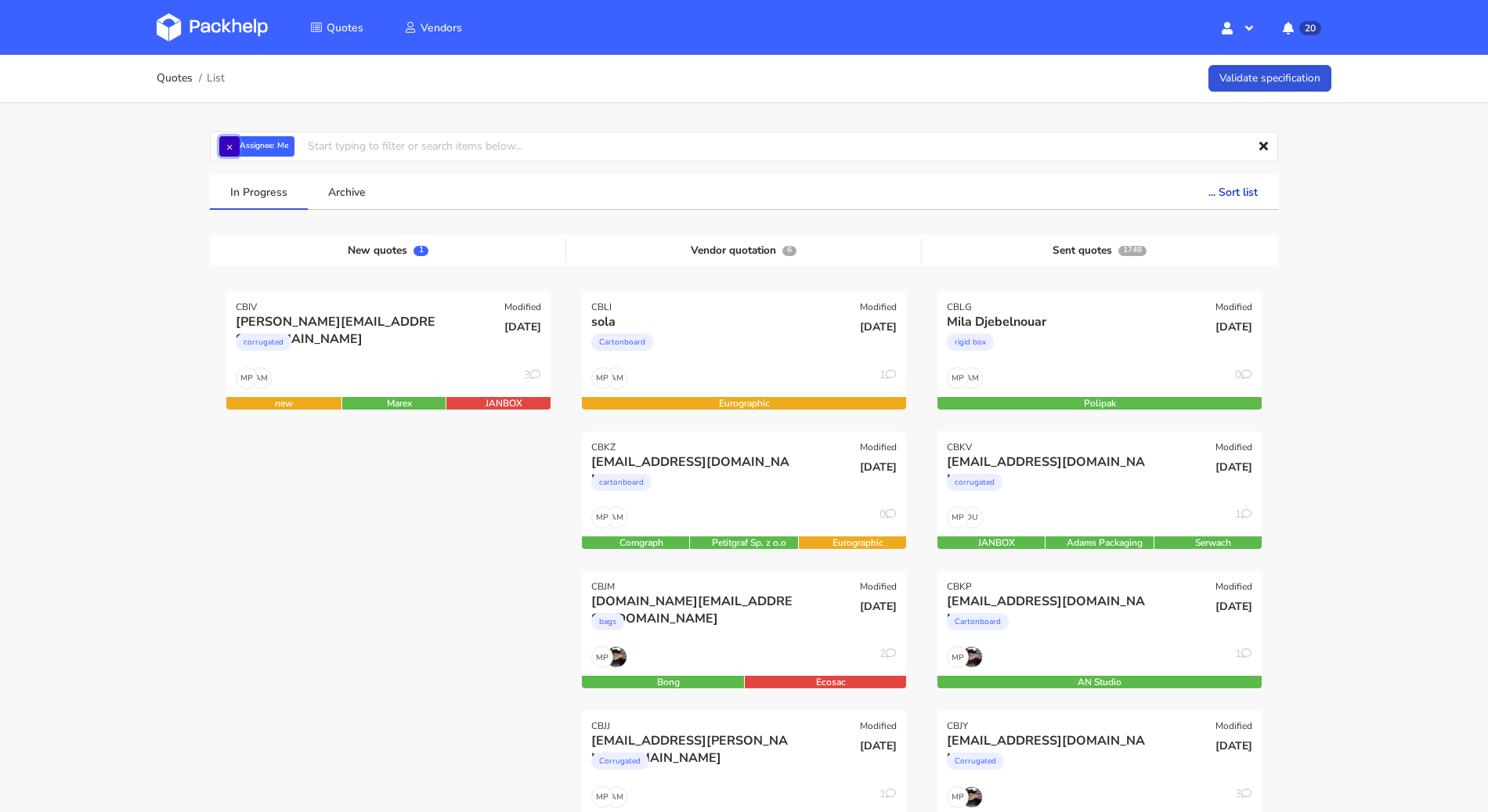
click at [231, 148] on button "×" at bounding box center [229, 146] width 21 height 21
click at [265, 146] on input "text" at bounding box center [744, 146] width 1068 height 30
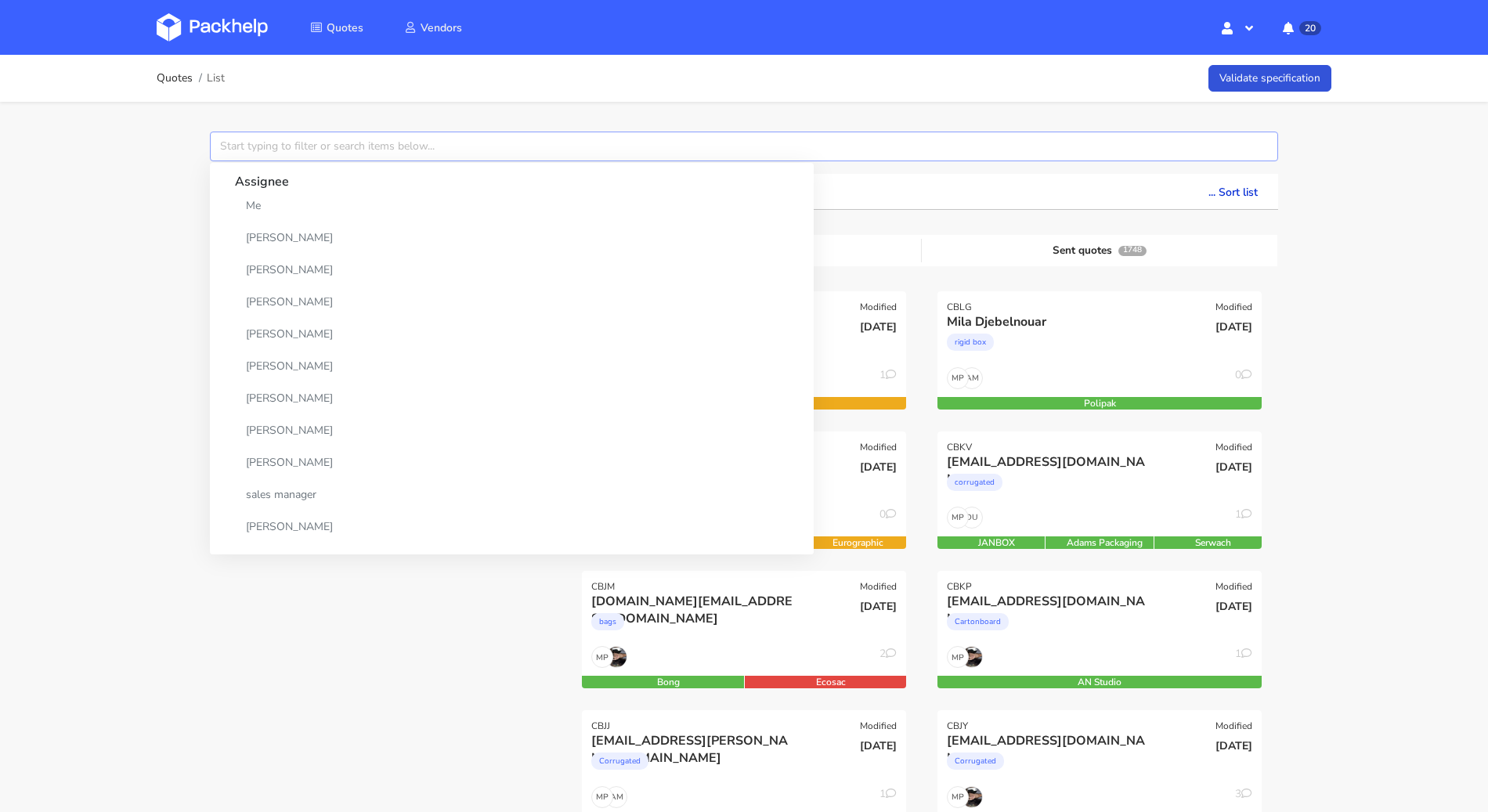
paste input "CBGT"
type input "CBGT"
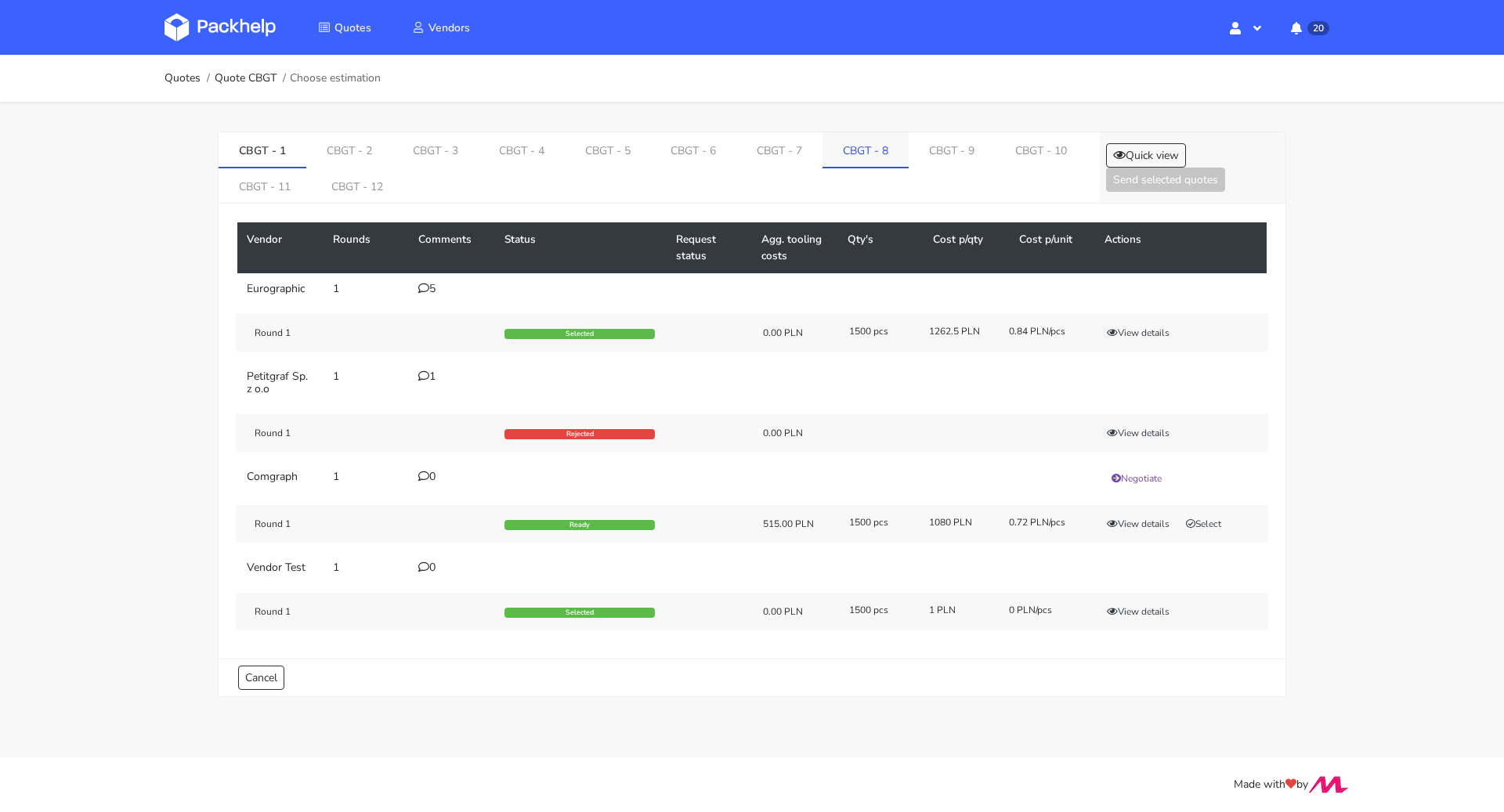
click at [865, 139] on link "CBGT - 8" at bounding box center [865, 150] width 86 height 34
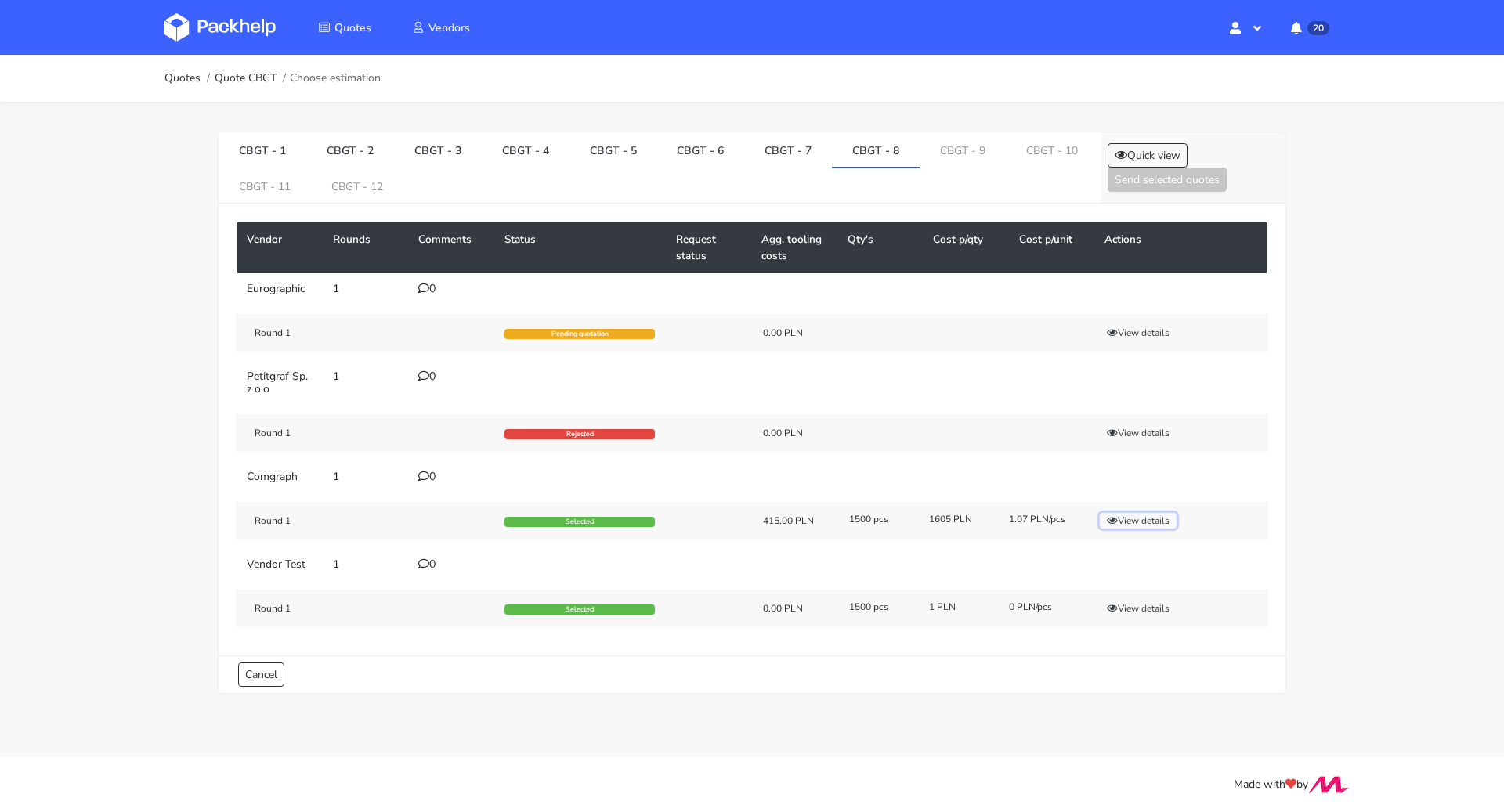
click at [1145, 525] on button "View details" at bounding box center [1138, 520] width 77 height 15
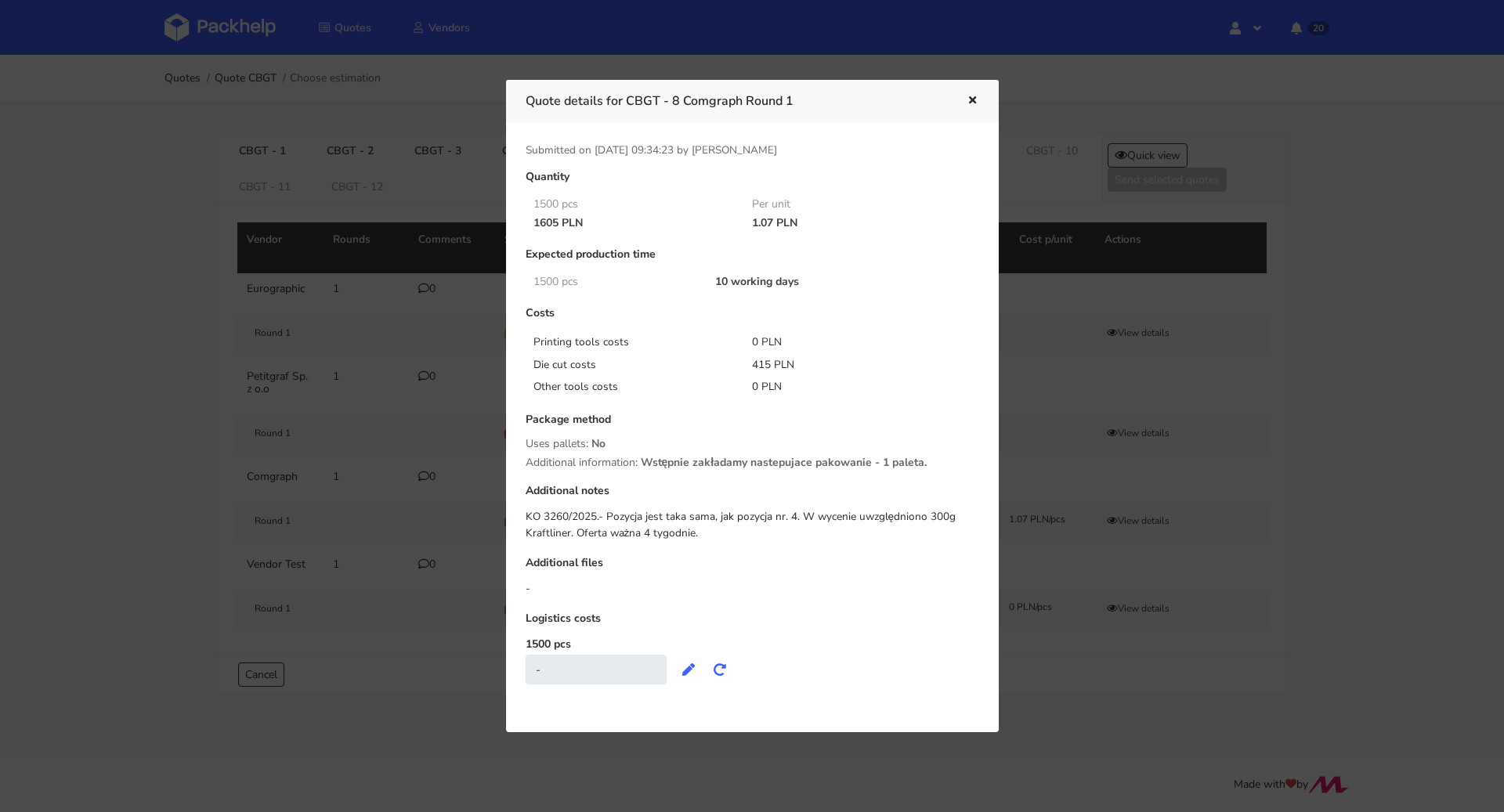
click at [681, 591] on div "-" at bounding box center [752, 589] width 454 height 15
click at [187, 80] on div at bounding box center [752, 406] width 1504 height 812
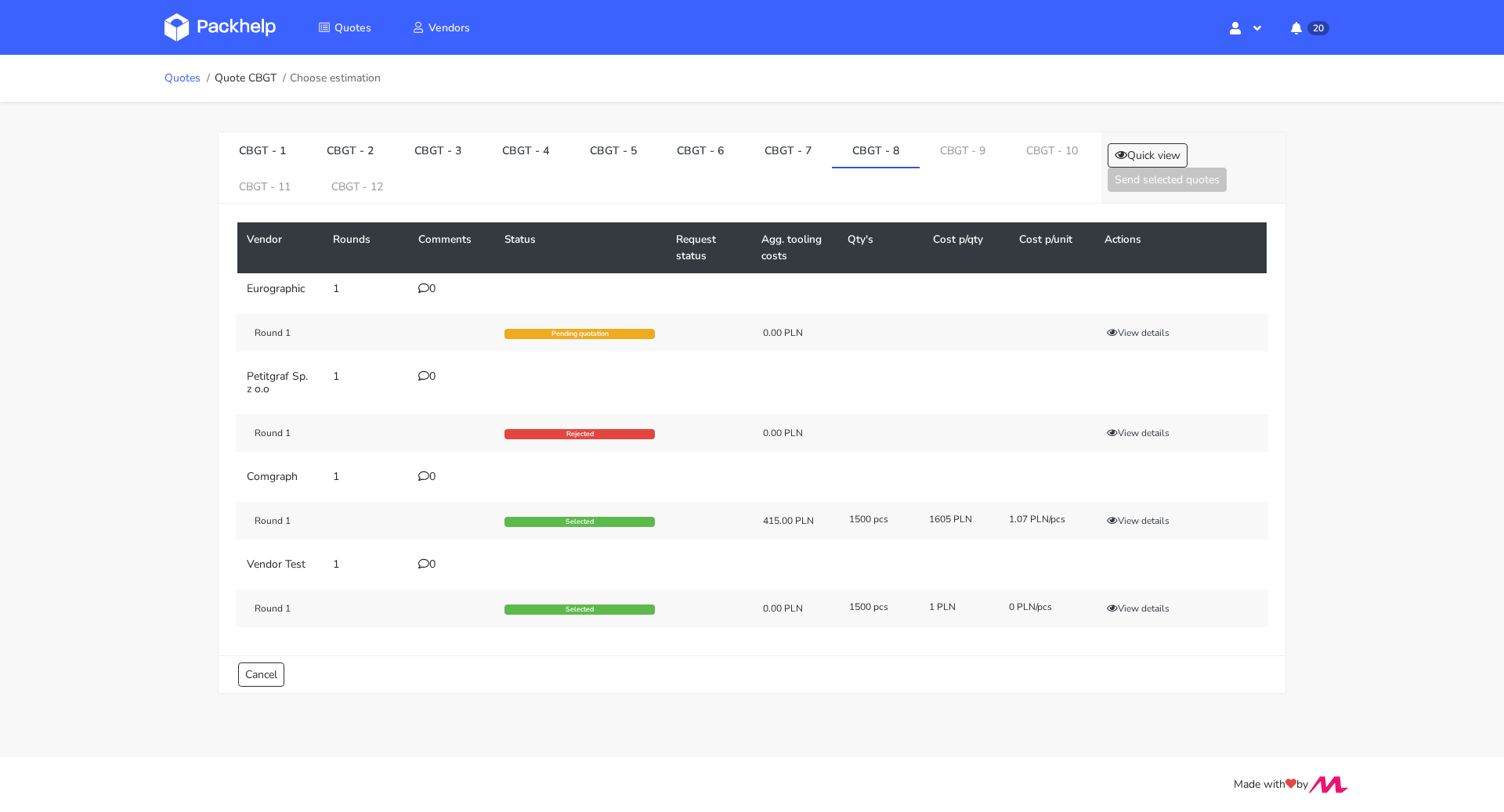
click at [173, 83] on link "Quotes" at bounding box center [182, 78] width 36 height 13
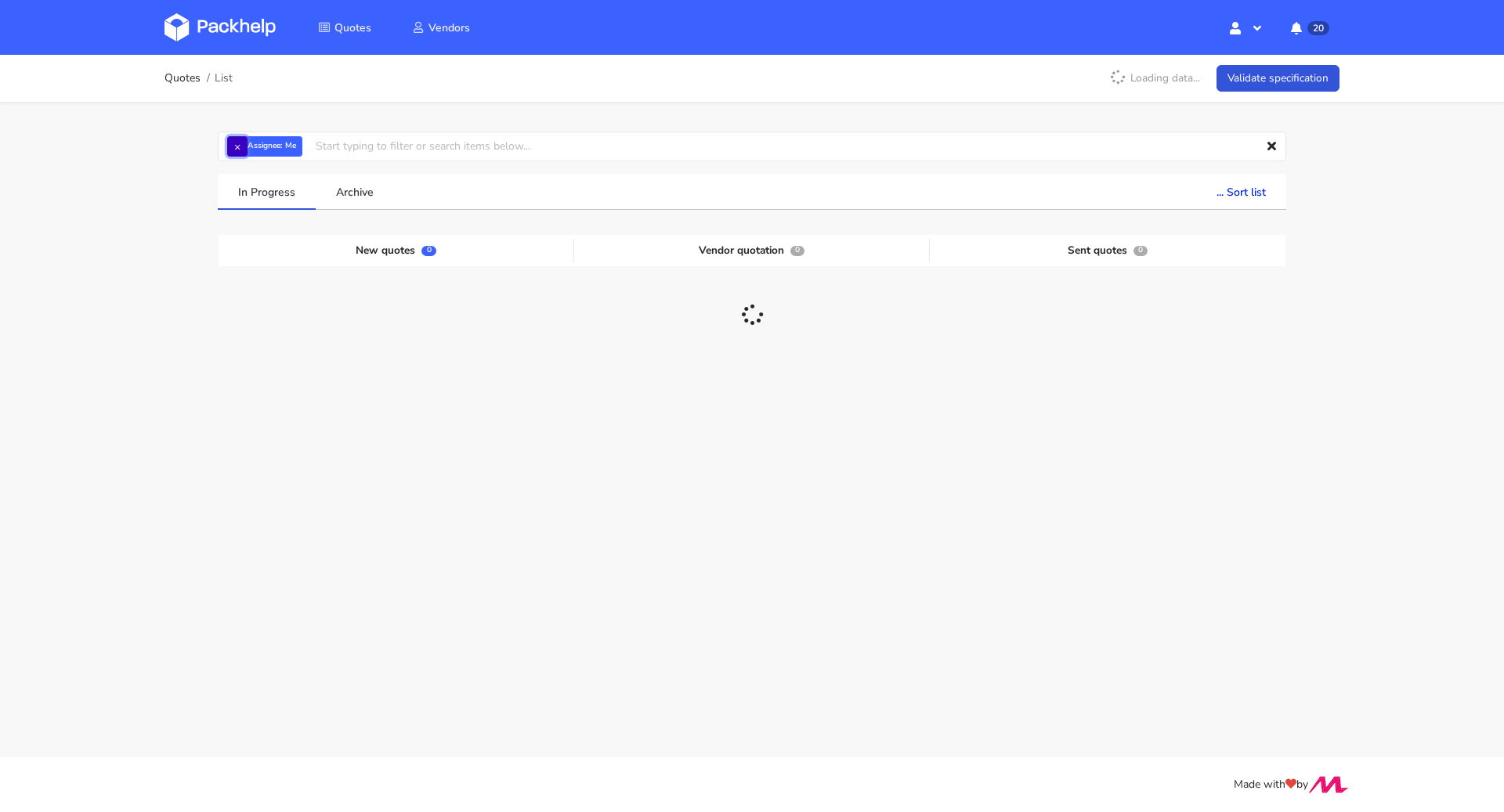
click at [235, 149] on button "×" at bounding box center [237, 146] width 21 height 21
click at [264, 141] on input "text" at bounding box center [752, 146] width 1068 height 30
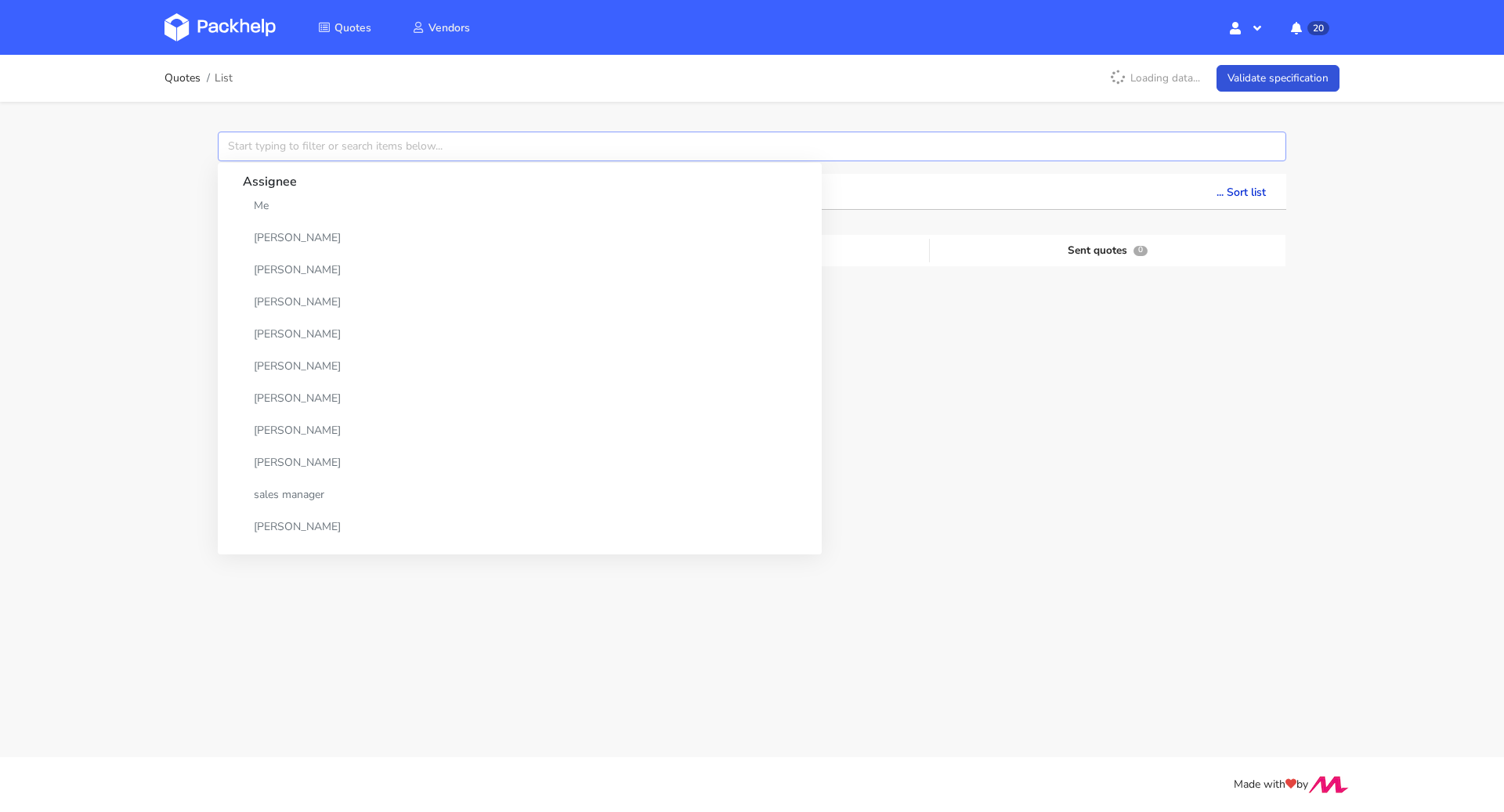
paste input "CBAR"
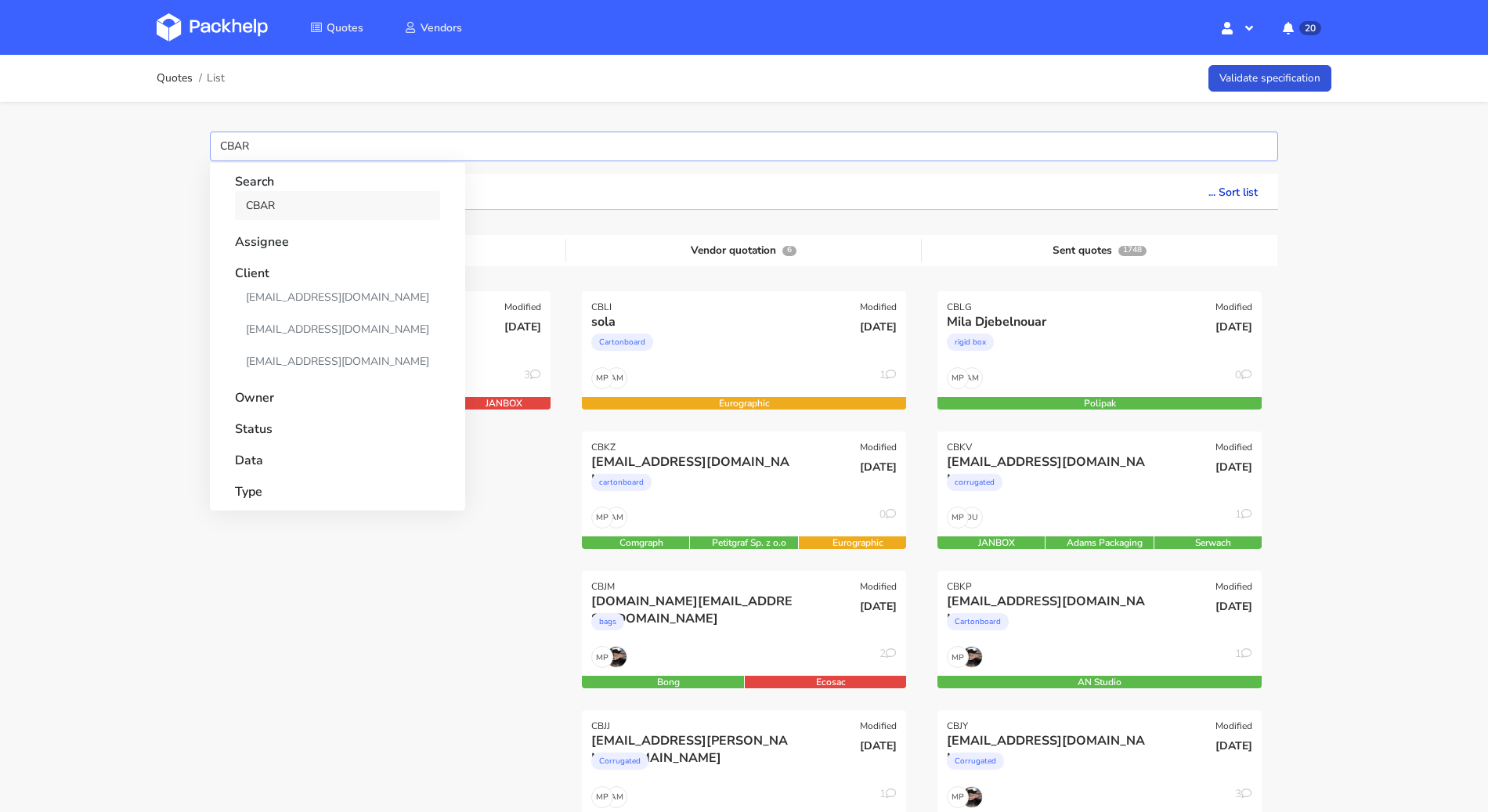
type input "CBAR"
click at [274, 197] on link "CBAR" at bounding box center [338, 205] width 205 height 29
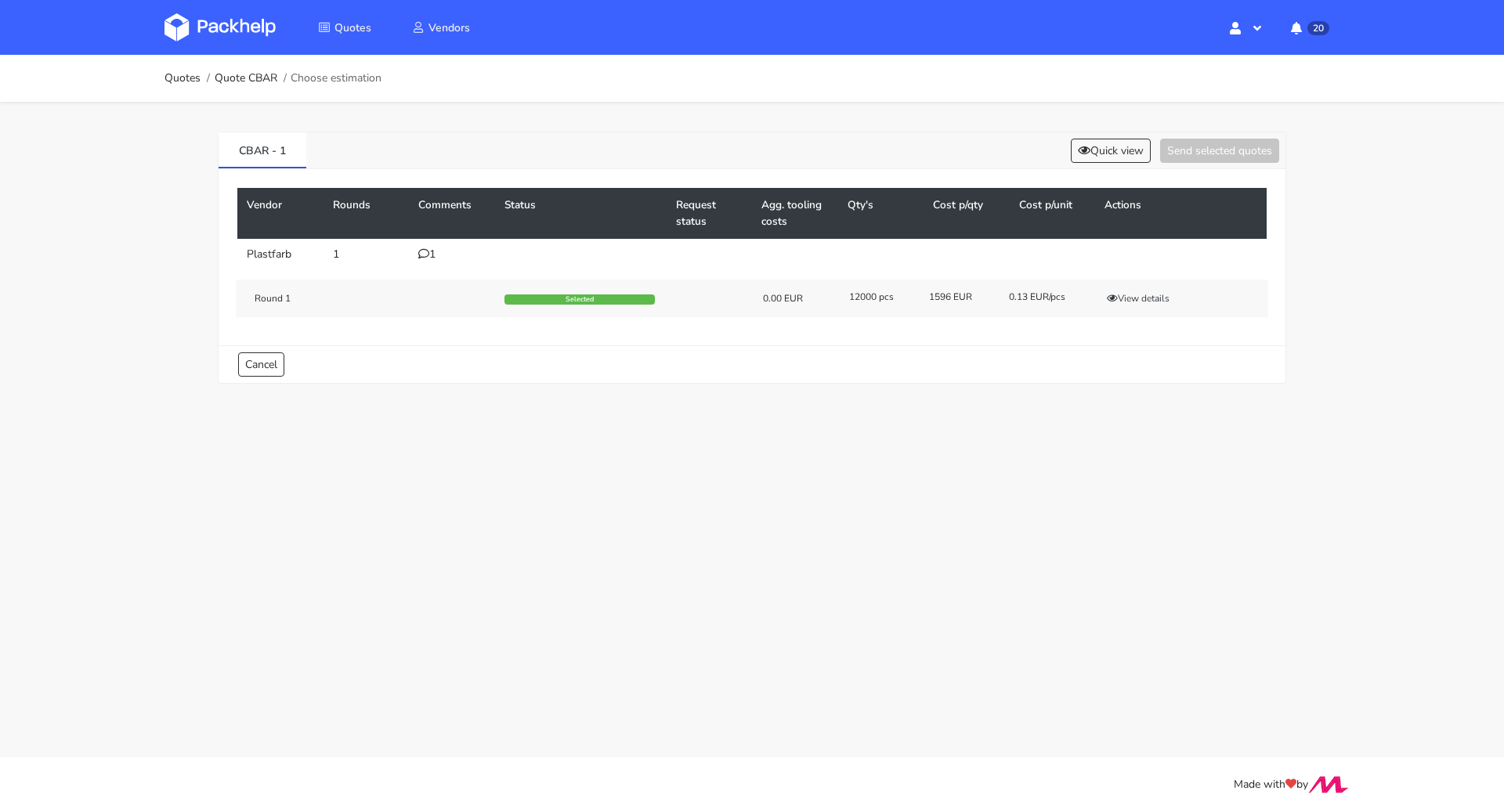
click at [431, 258] on div "1" at bounding box center [452, 254] width 68 height 13
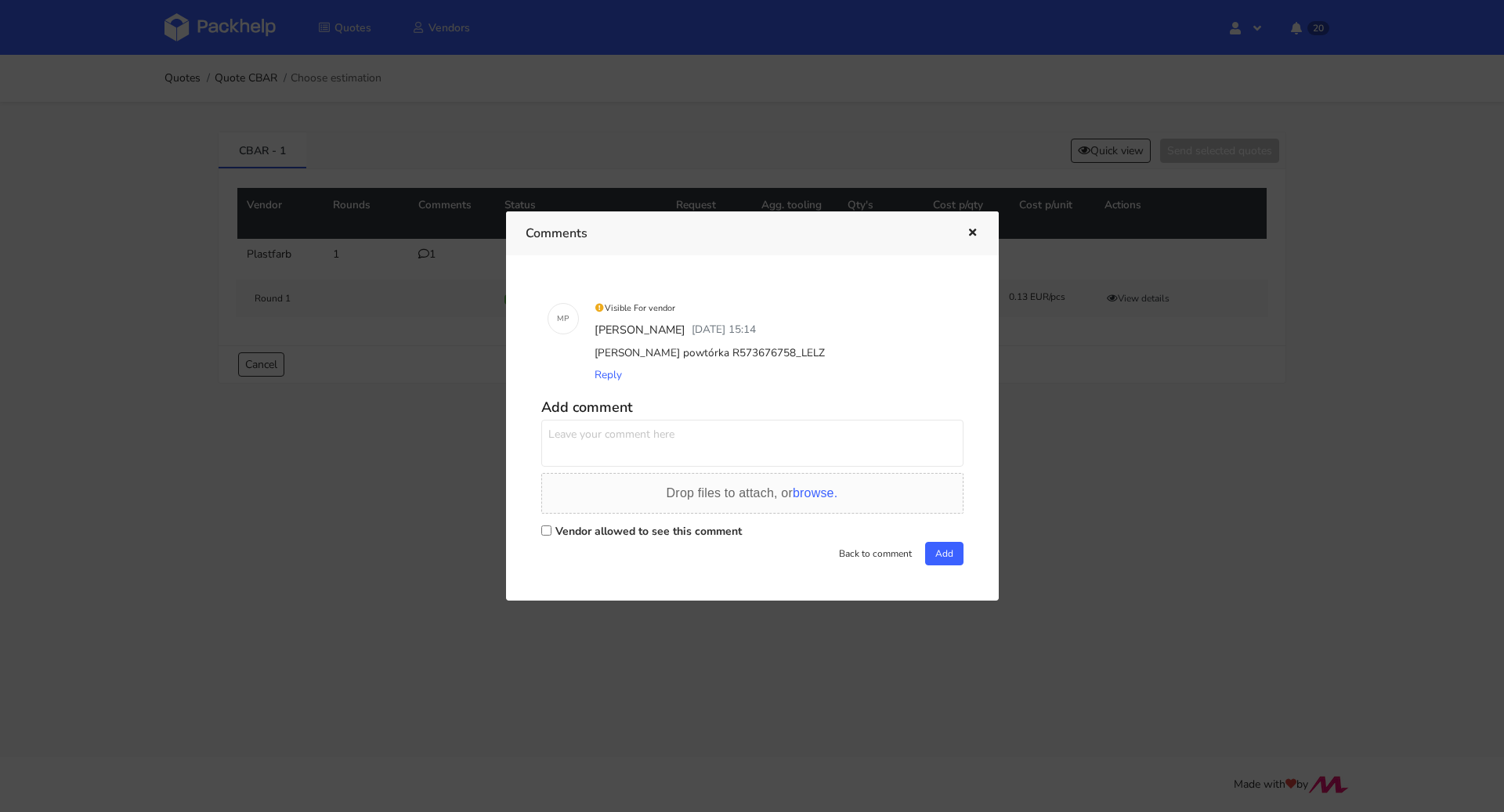
click at [682, 530] on label "Vendor allowed to see this comment" at bounding box center [649, 530] width 187 height 15
click at [551, 530] on input "Vendor allowed to see this comment" at bounding box center [546, 530] width 10 height 10
checkbox input "true"
click at [642, 459] on textarea at bounding box center [752, 443] width 422 height 47
type textarea "[PERSON_NAME] czy tutaj cena [DATE] aktualna?"
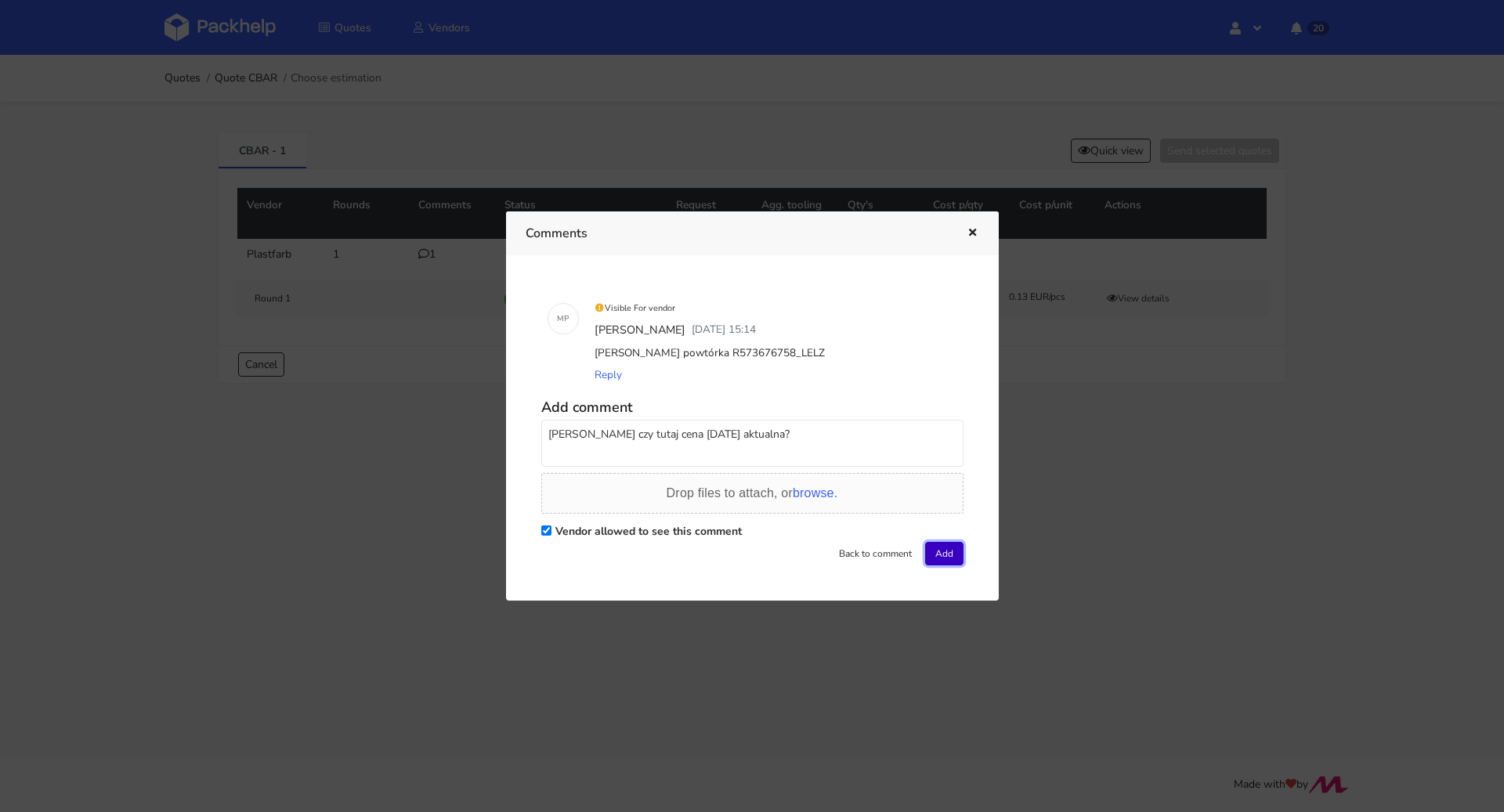
click at [939, 559] on button "Add" at bounding box center [944, 553] width 39 height 23
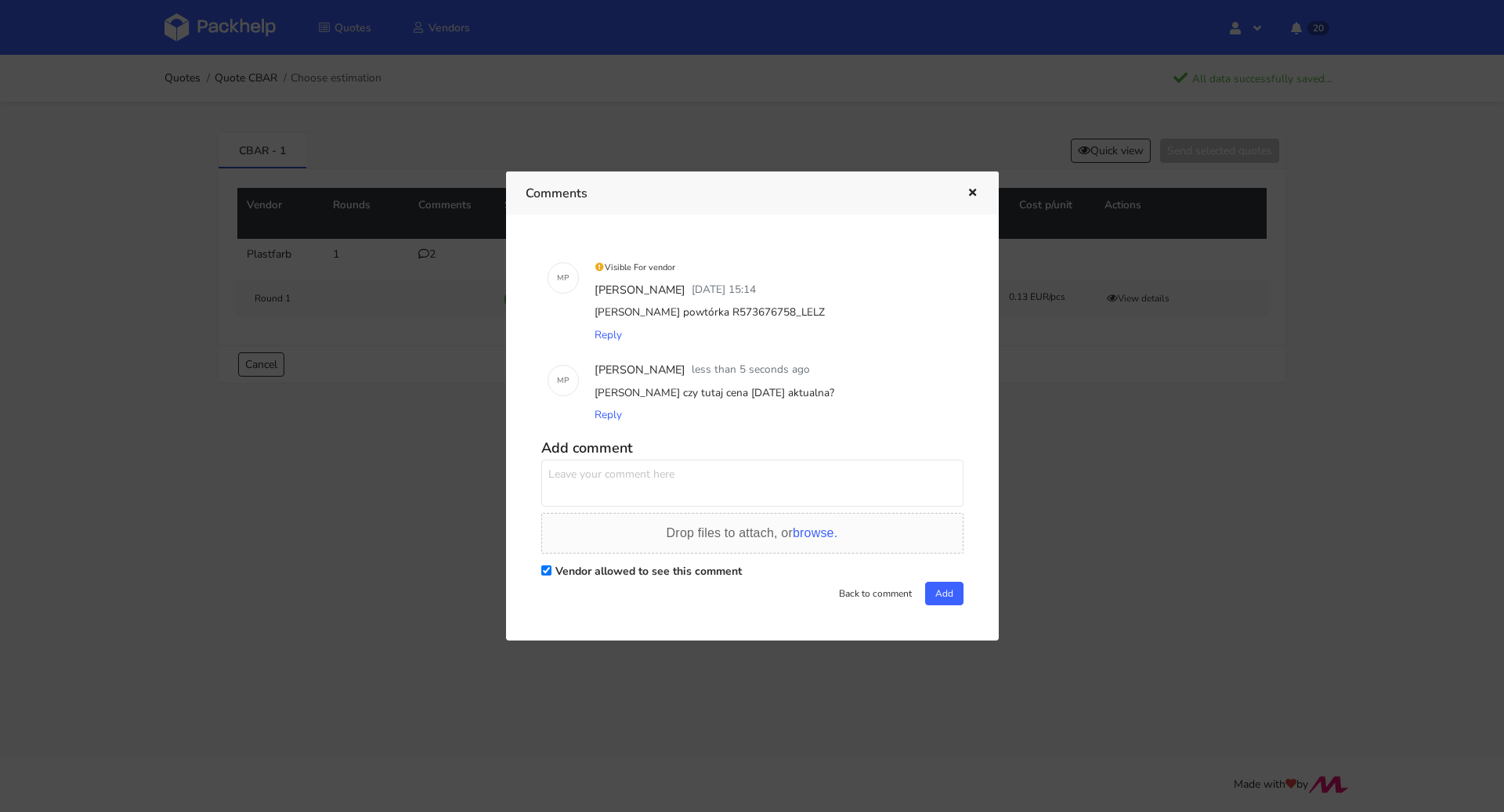
click at [970, 191] on icon "button" at bounding box center [972, 193] width 14 height 11
